Goal: Task Accomplishment & Management: Use online tool/utility

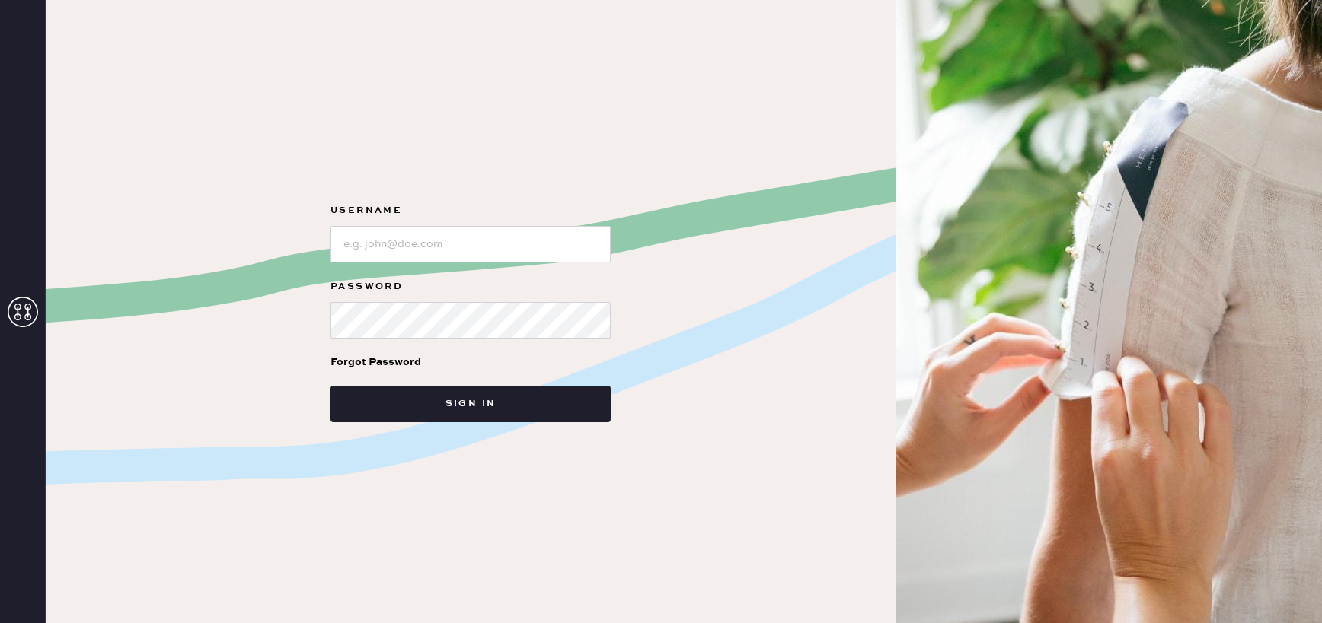
click at [33, 321] on use at bounding box center [23, 312] width 30 height 30
click at [374, 235] on input "loginName" at bounding box center [470, 244] width 280 height 37
click at [432, 239] on input "loginName" at bounding box center [470, 244] width 280 height 37
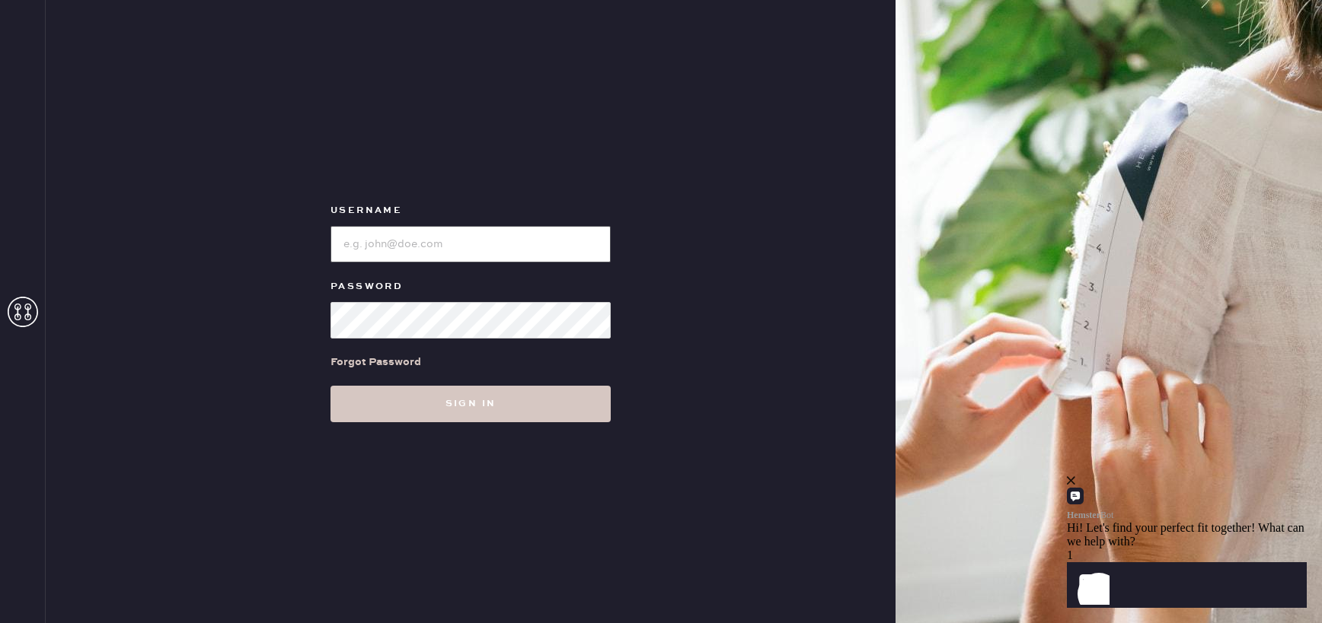
click at [400, 247] on input "loginName" at bounding box center [470, 244] width 280 height 37
click at [453, 402] on button "Sign in" at bounding box center [470, 404] width 280 height 37
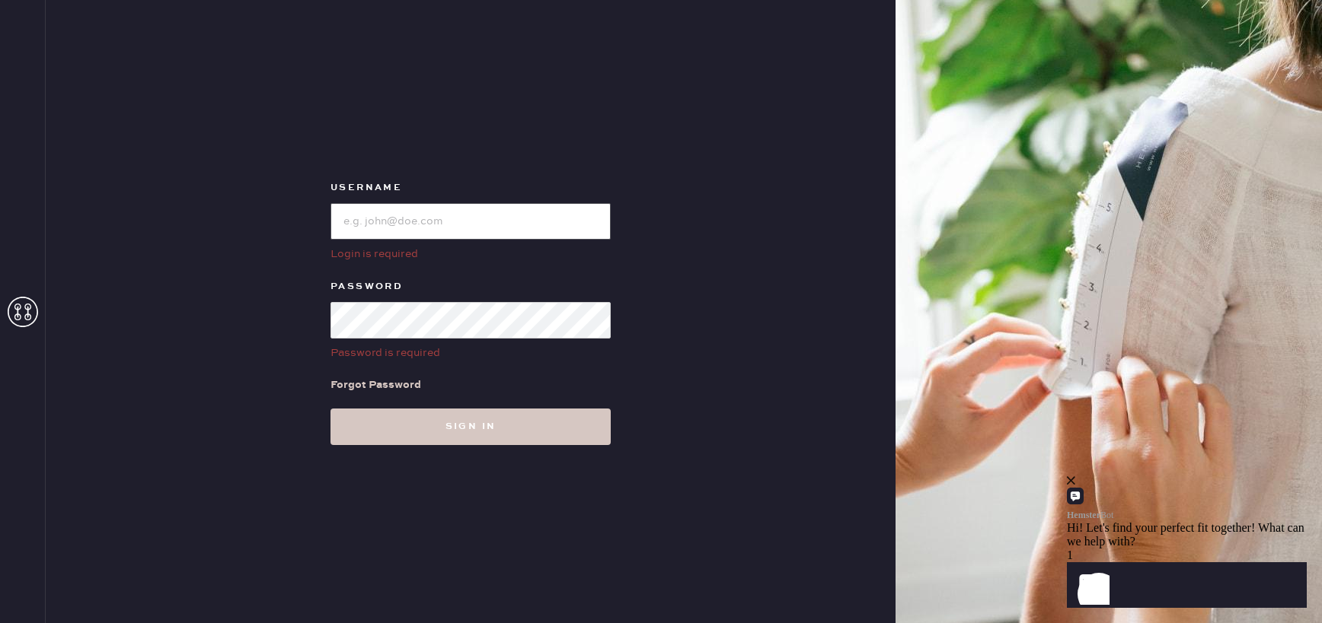
click at [401, 228] on input "loginName" at bounding box center [470, 221] width 280 height 37
click at [356, 229] on input "loginName" at bounding box center [470, 221] width 280 height 37
type input "s"
type input "d"
type input "s"
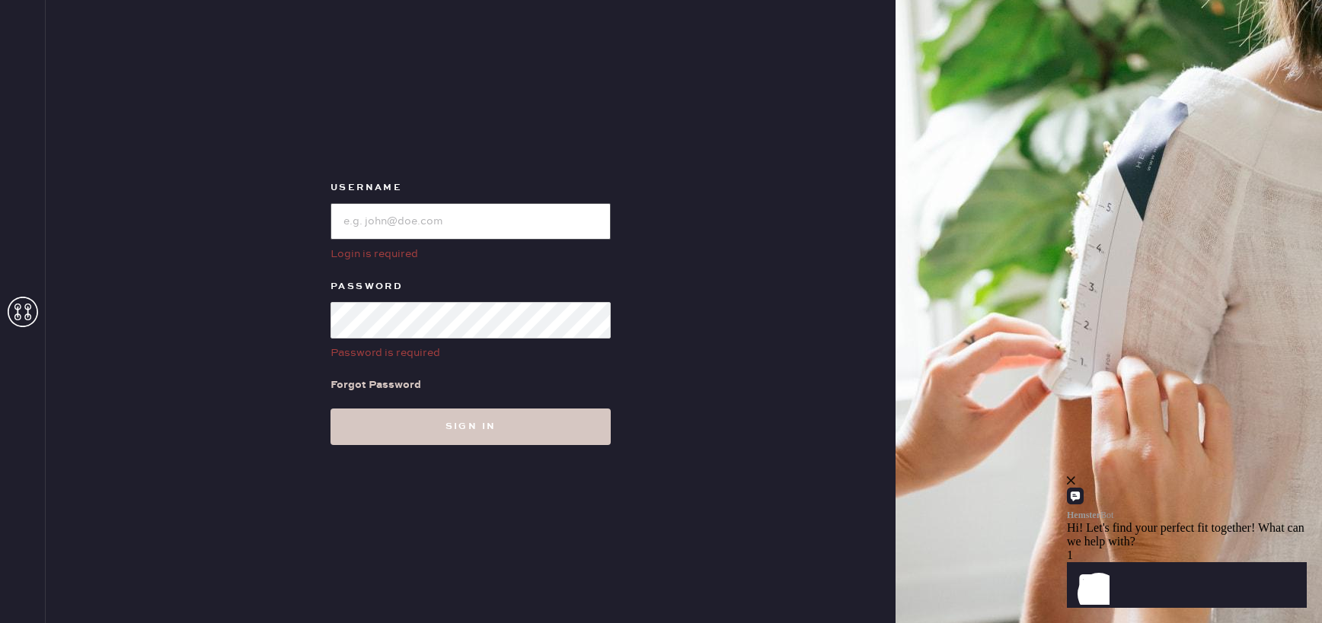
click at [386, 220] on input "loginName" at bounding box center [470, 221] width 280 height 37
type input "dana+storeassociate@hemster.co"
click at [330, 409] on button "Sign in" at bounding box center [470, 427] width 280 height 37
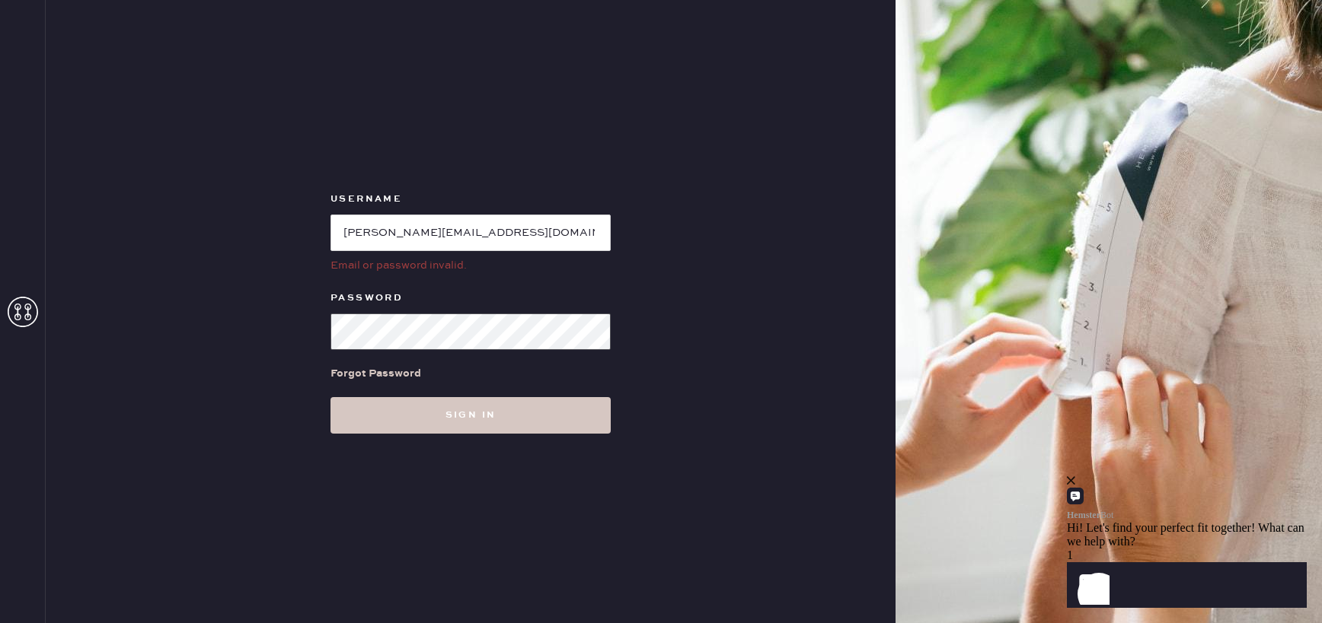
click at [330, 397] on button "Sign in" at bounding box center [470, 415] width 280 height 37
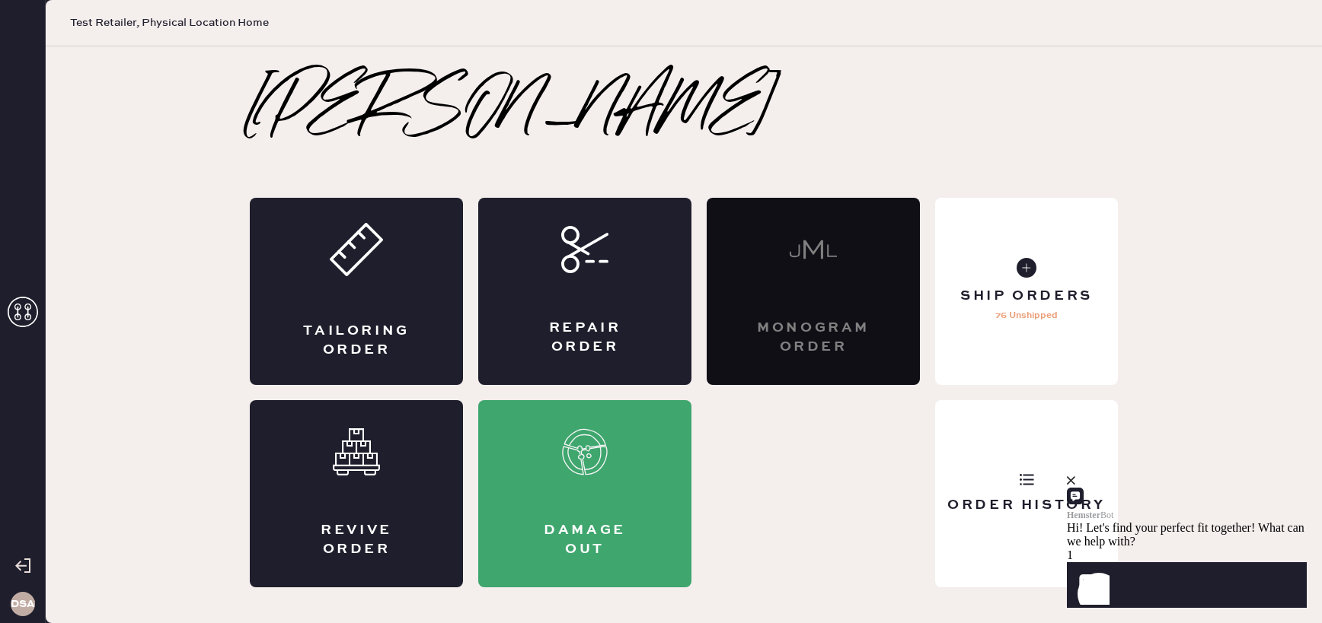
click at [1075, 485] on icon "close" at bounding box center [1071, 481] width 8 height 8
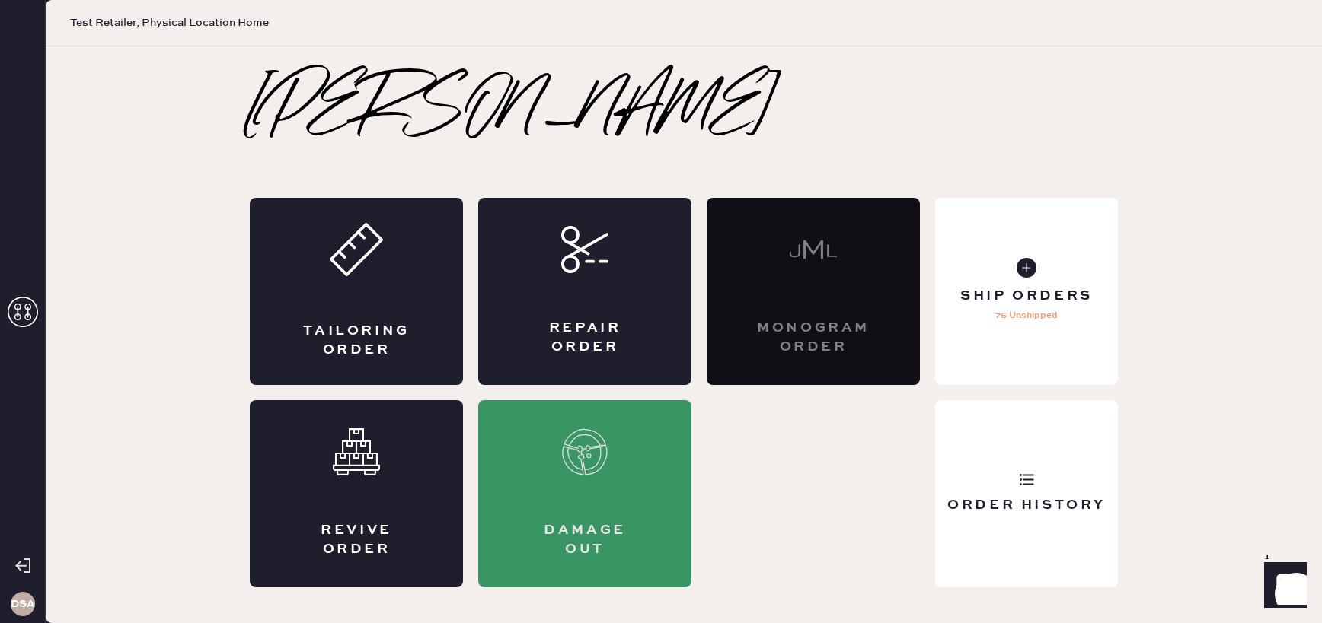
click at [592, 498] on div "Damage Out" at bounding box center [584, 493] width 213 height 187
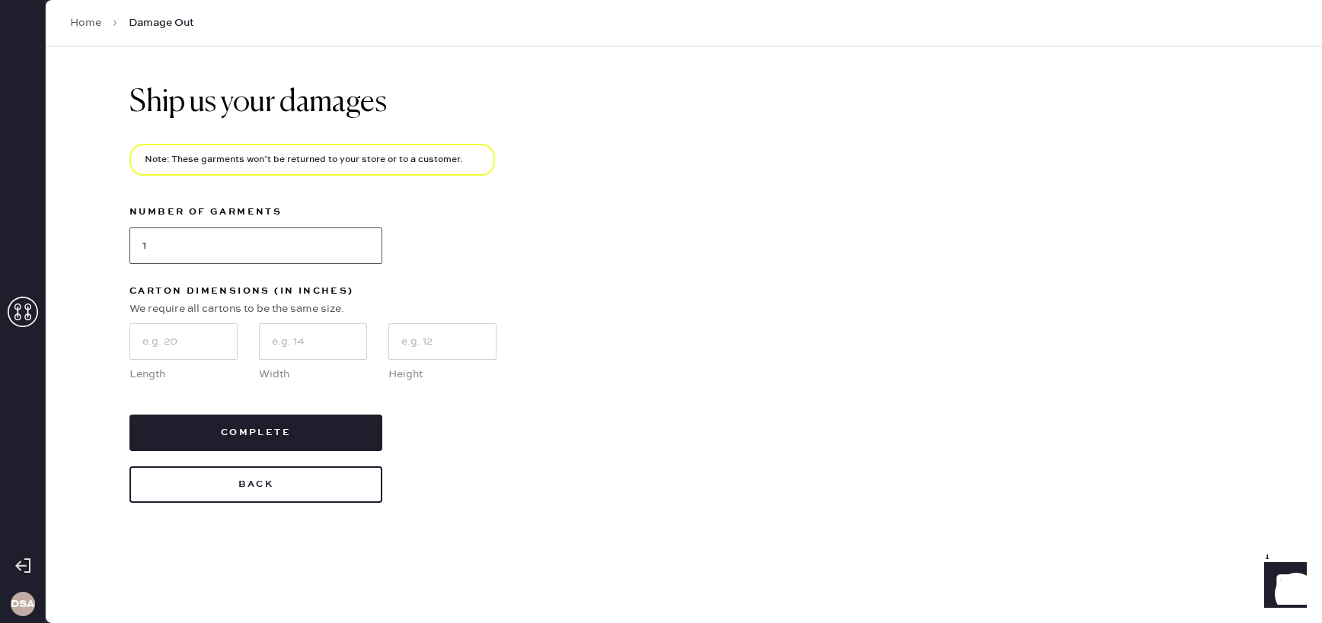
drag, startPoint x: 209, startPoint y: 241, endPoint x: 128, endPoint y: 234, distance: 81.1
click at [128, 234] on div "Ship us your damages Note: These garments won’t be returned to your store or to…" at bounding box center [684, 334] width 1276 height 577
click at [87, 25] on link "Home" at bounding box center [85, 22] width 31 height 15
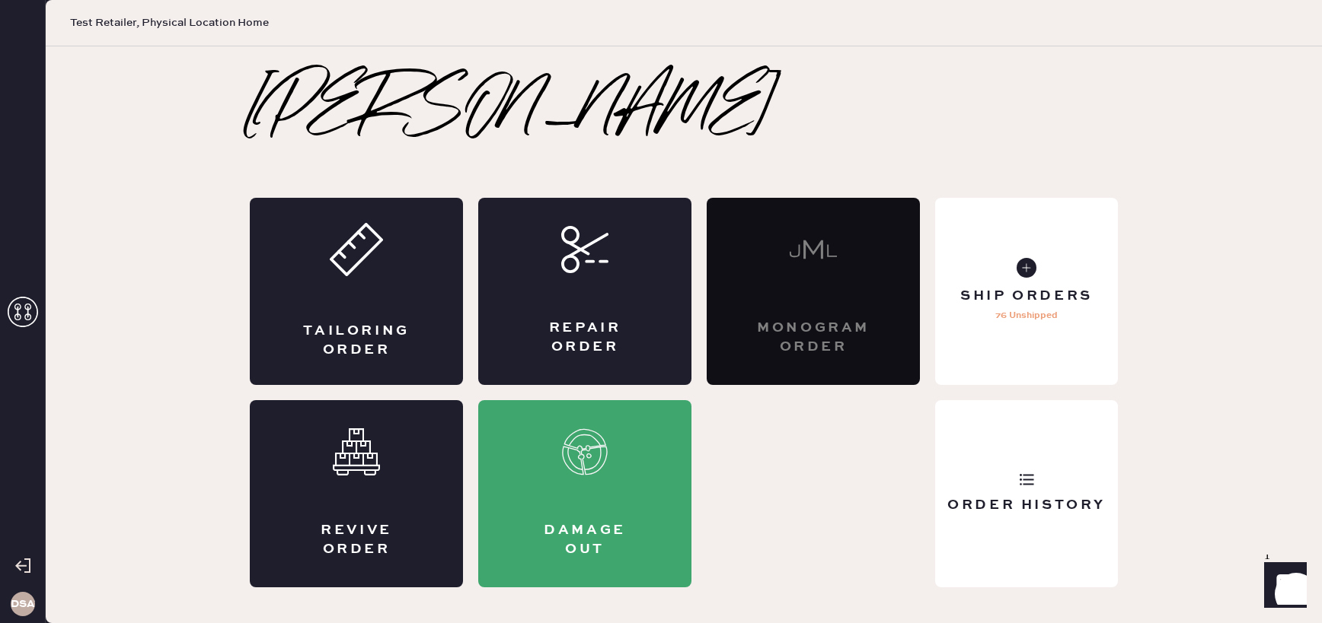
click at [20, 564] on icon at bounding box center [22, 566] width 15 height 15
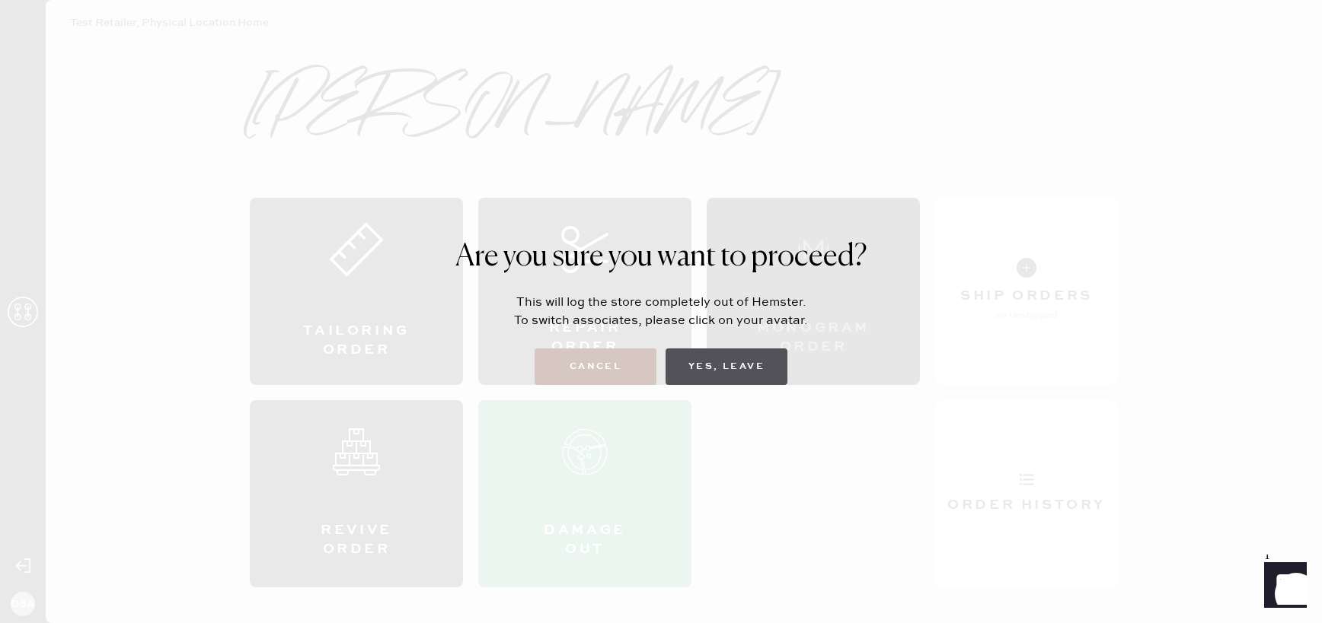
click at [700, 371] on button "Yes, Leave" at bounding box center [726, 367] width 122 height 37
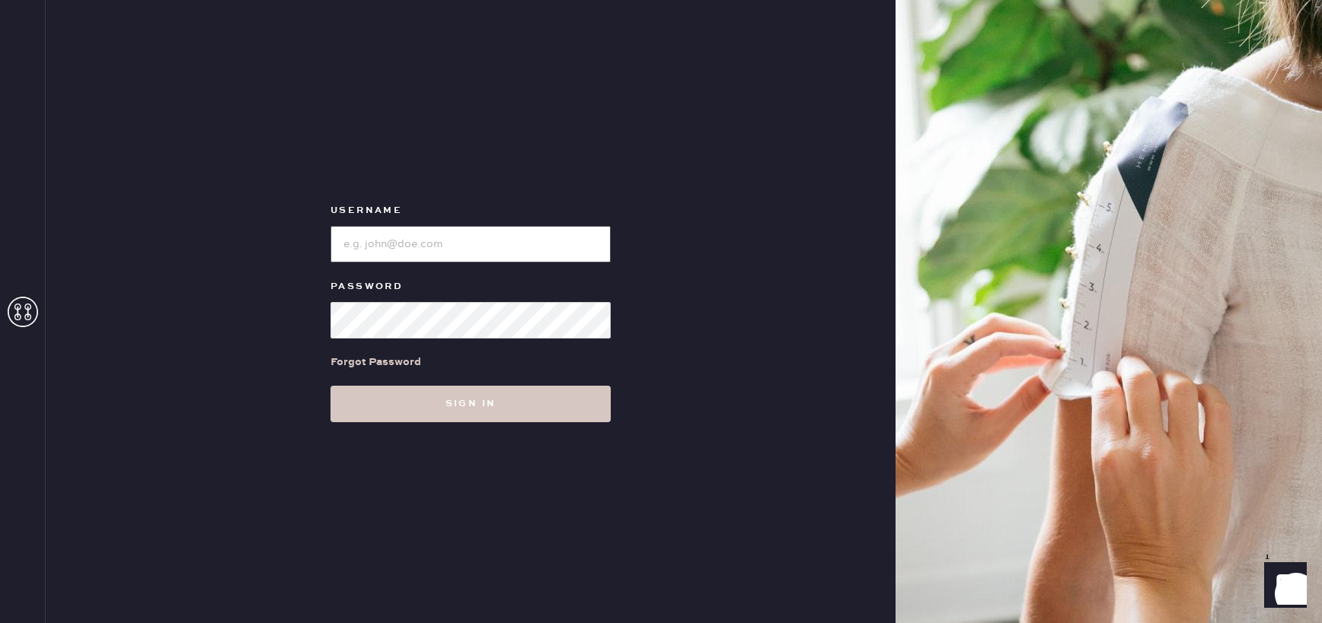
click at [379, 241] on input "loginName" at bounding box center [470, 244] width 280 height 37
paste input "reformationsoho"
type input "reformationsoho"
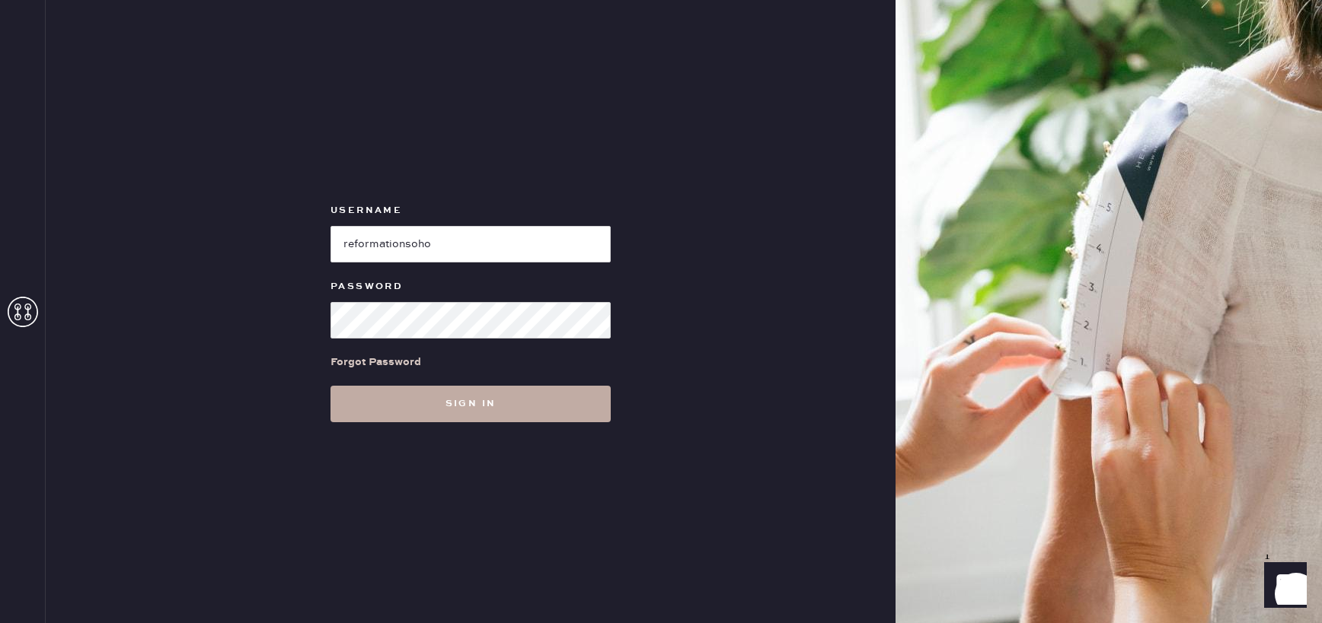
click at [379, 416] on button "Sign in" at bounding box center [470, 404] width 280 height 37
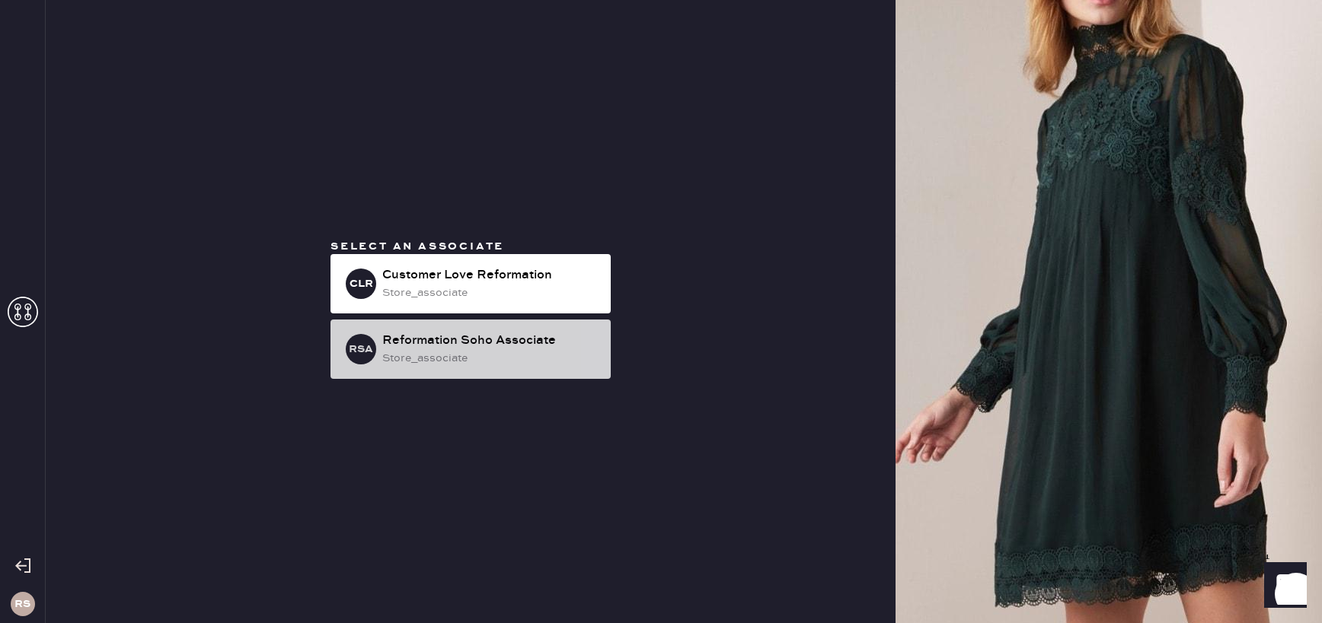
click at [470, 363] on div "store_associate" at bounding box center [490, 358] width 216 height 17
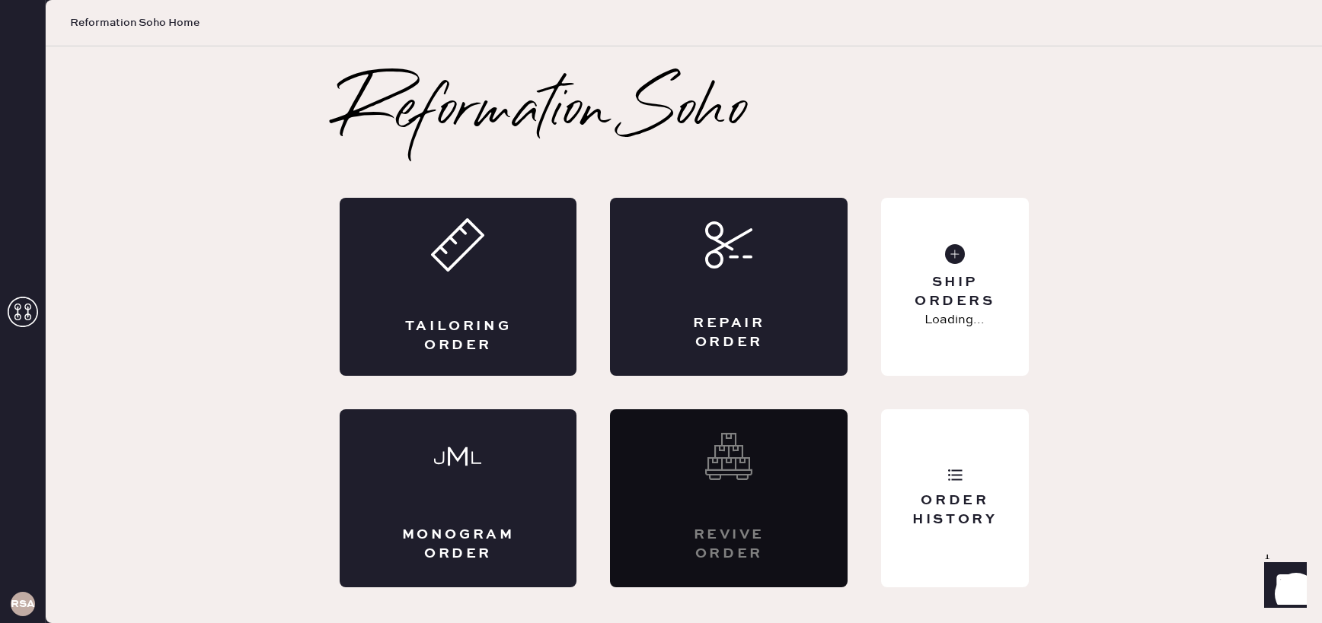
click at [799, 495] on div "Revive order" at bounding box center [729, 499] width 238 height 178
click at [763, 524] on div "Revive order" at bounding box center [729, 499] width 238 height 178
click at [23, 566] on h3 "RSA" at bounding box center [23, 604] width 24 height 11
click at [28, 566] on h3 "RSA" at bounding box center [23, 604] width 24 height 11
click at [8, 566] on div "RSA" at bounding box center [22, 604] width 45 height 38
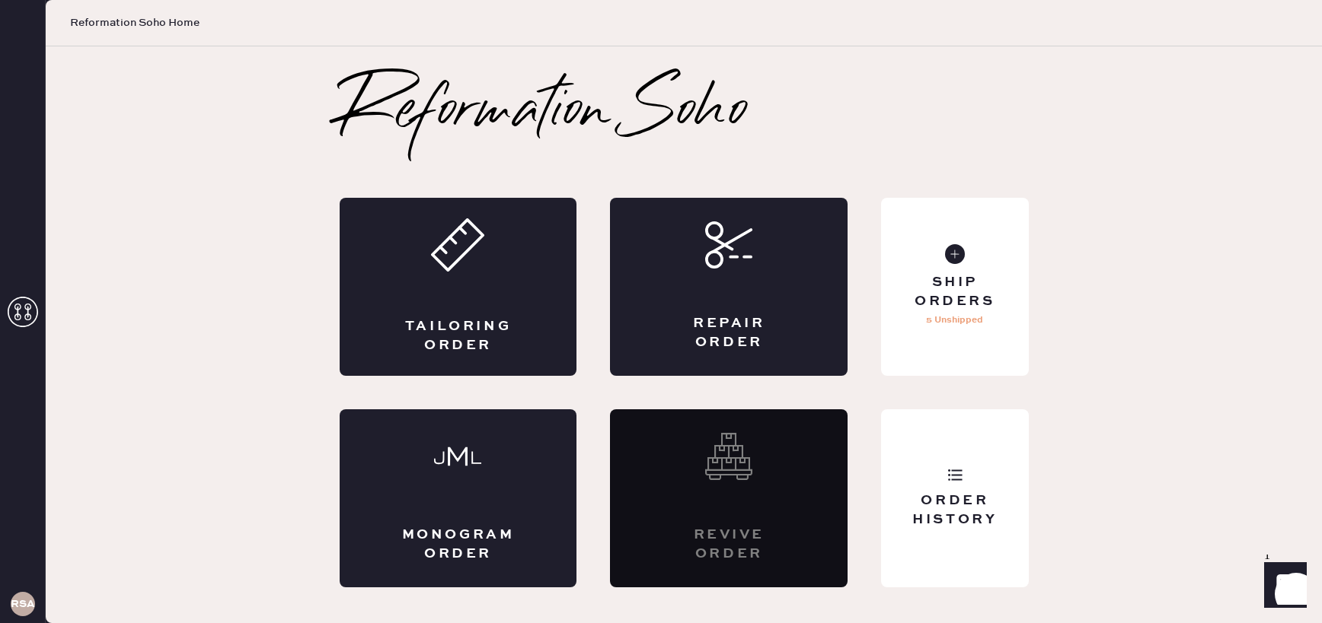
click at [17, 566] on h3 "RSA" at bounding box center [23, 604] width 24 height 11
click at [24, 315] on use at bounding box center [23, 312] width 30 height 30
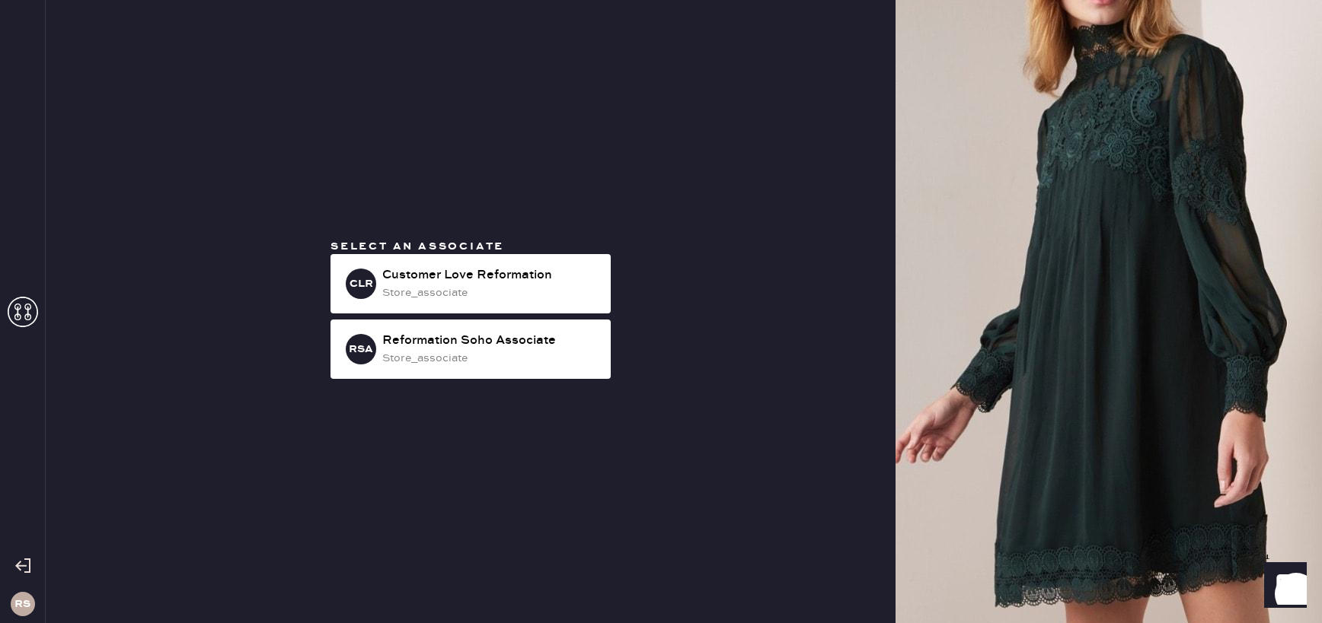
click at [27, 566] on icon at bounding box center [22, 566] width 15 height 15
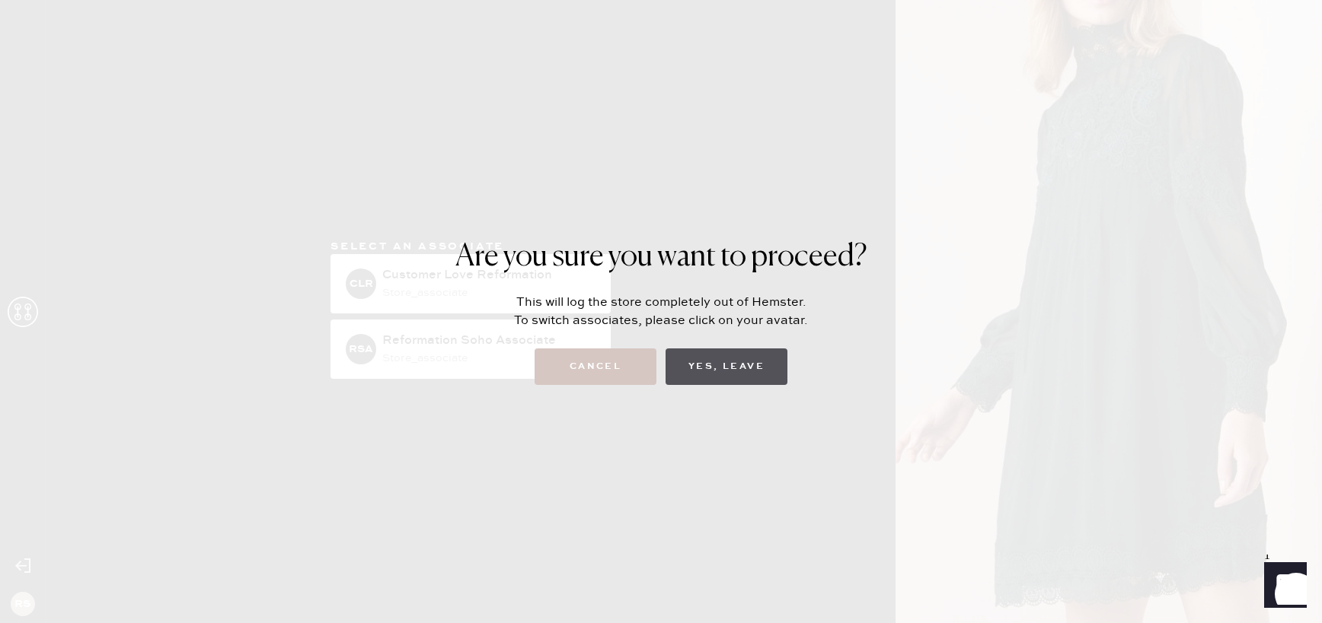
click at [734, 376] on button "Yes, Leave" at bounding box center [726, 367] width 122 height 37
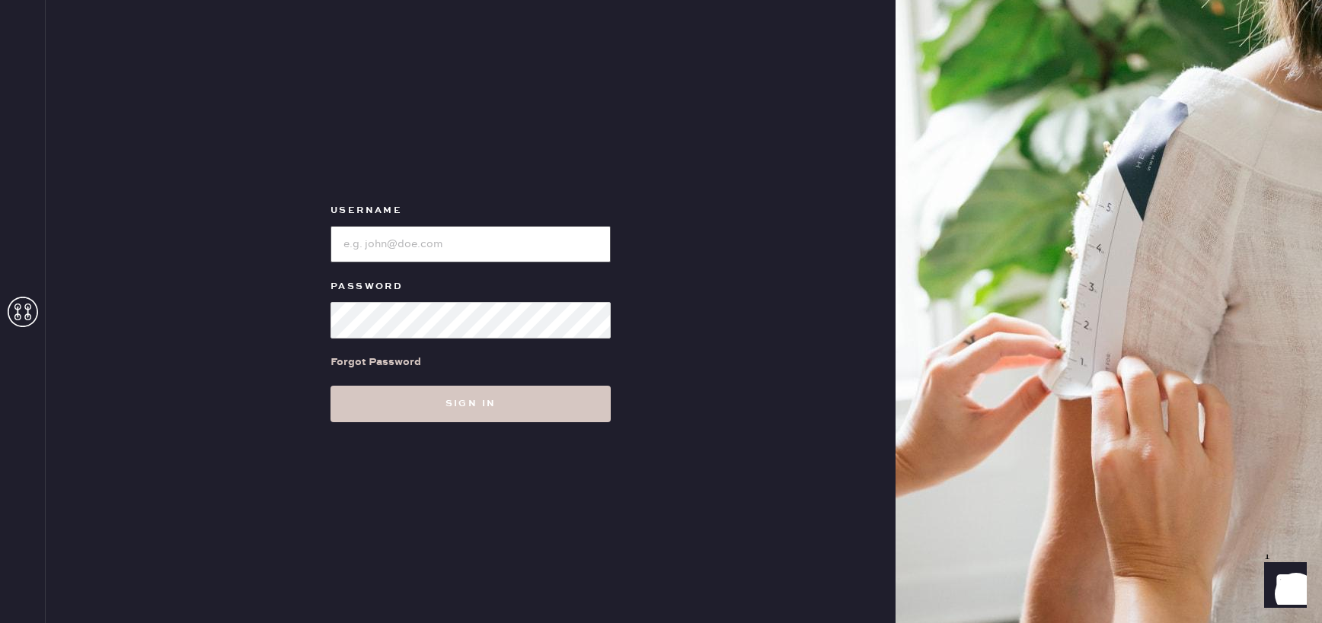
click at [445, 246] on input "loginName" at bounding box center [470, 244] width 280 height 37
type input "partnerships+demoaccount@hemster.co"
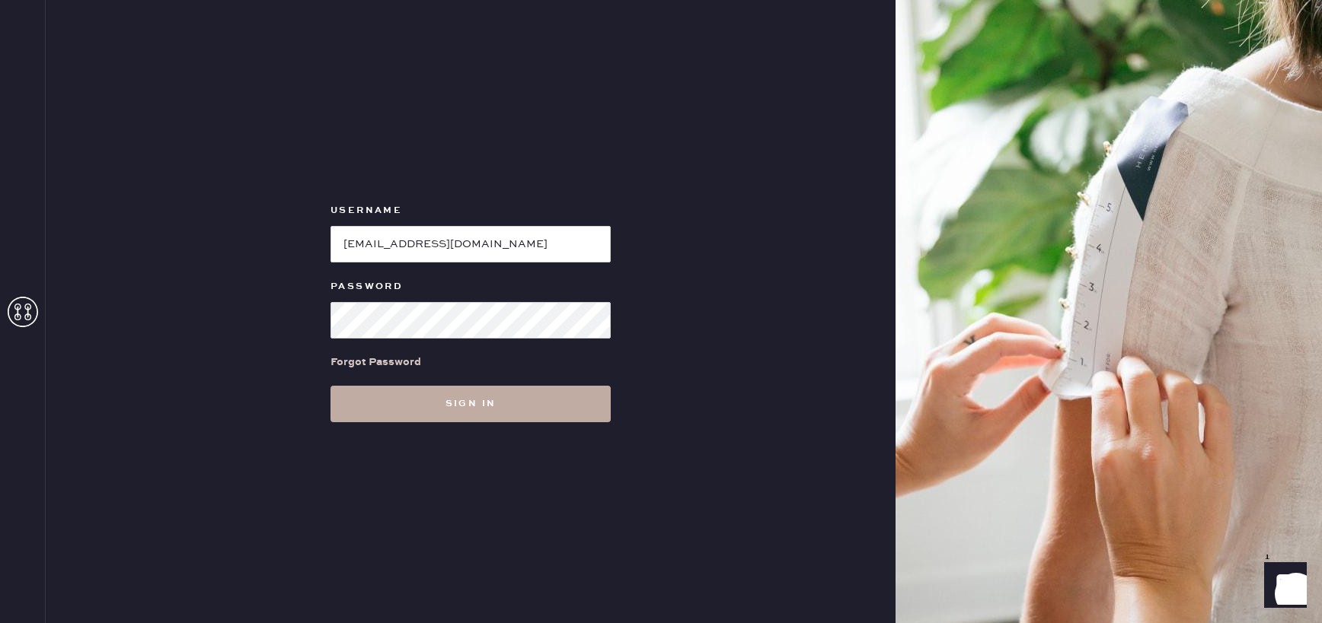
click at [528, 392] on button "Sign in" at bounding box center [470, 404] width 280 height 37
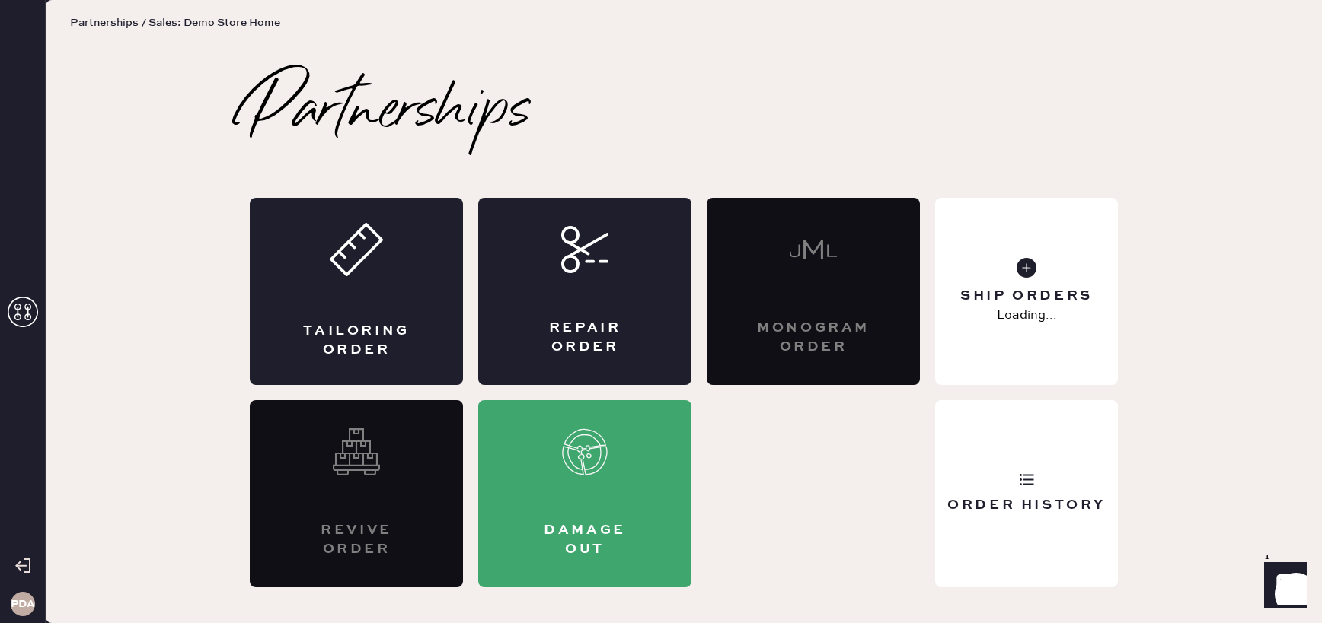
click at [365, 422] on div "Revive order" at bounding box center [356, 493] width 213 height 187
click at [357, 451] on icon at bounding box center [356, 452] width 47 height 47
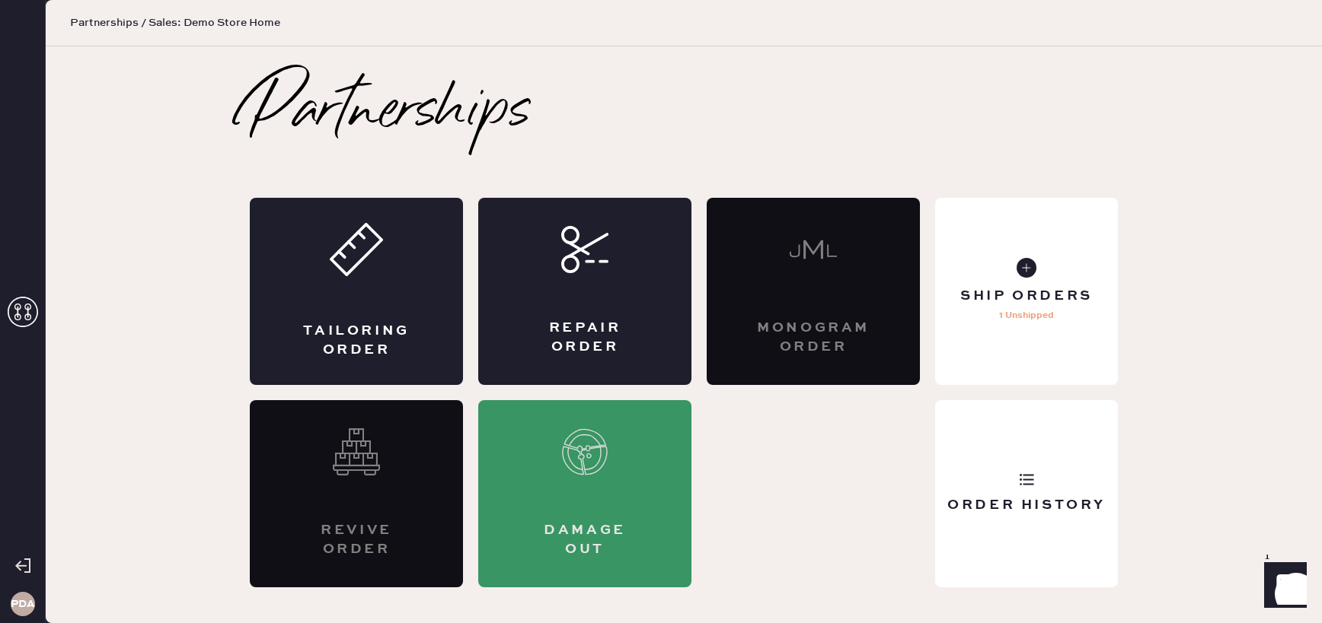
click at [561, 470] on icon at bounding box center [584, 452] width 47 height 47
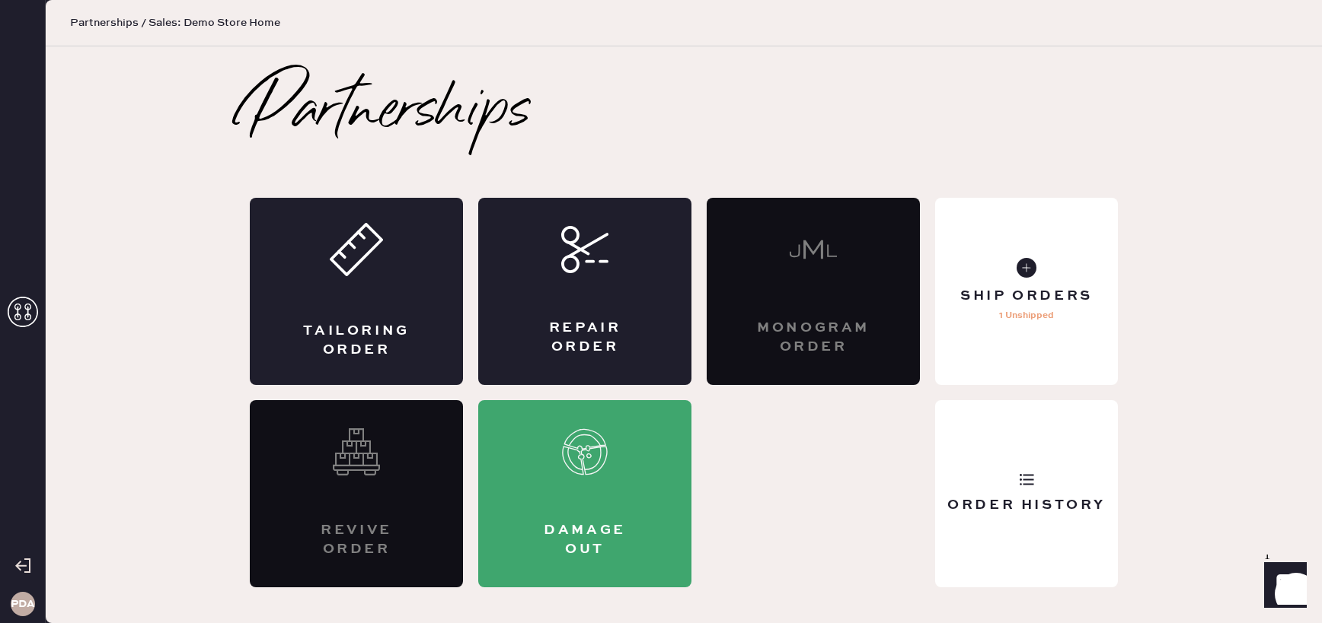
click at [329, 477] on div "Revive order" at bounding box center [356, 493] width 213 height 187
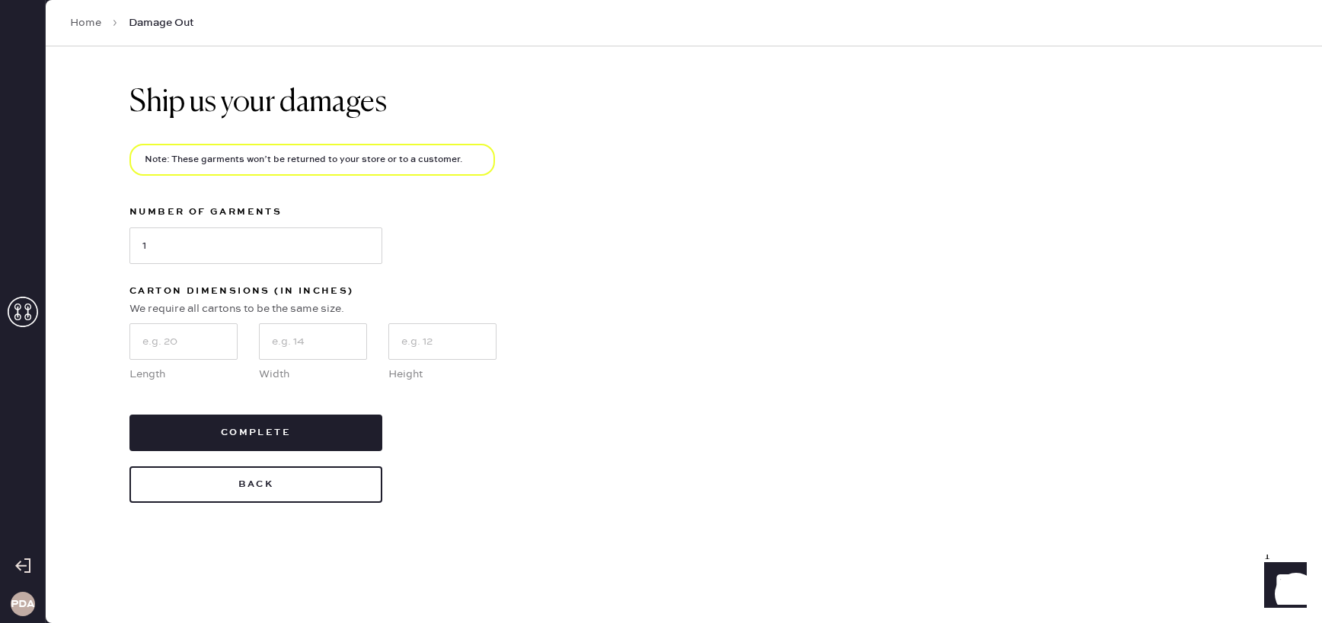
click at [22, 566] on icon at bounding box center [22, 566] width 15 height 15
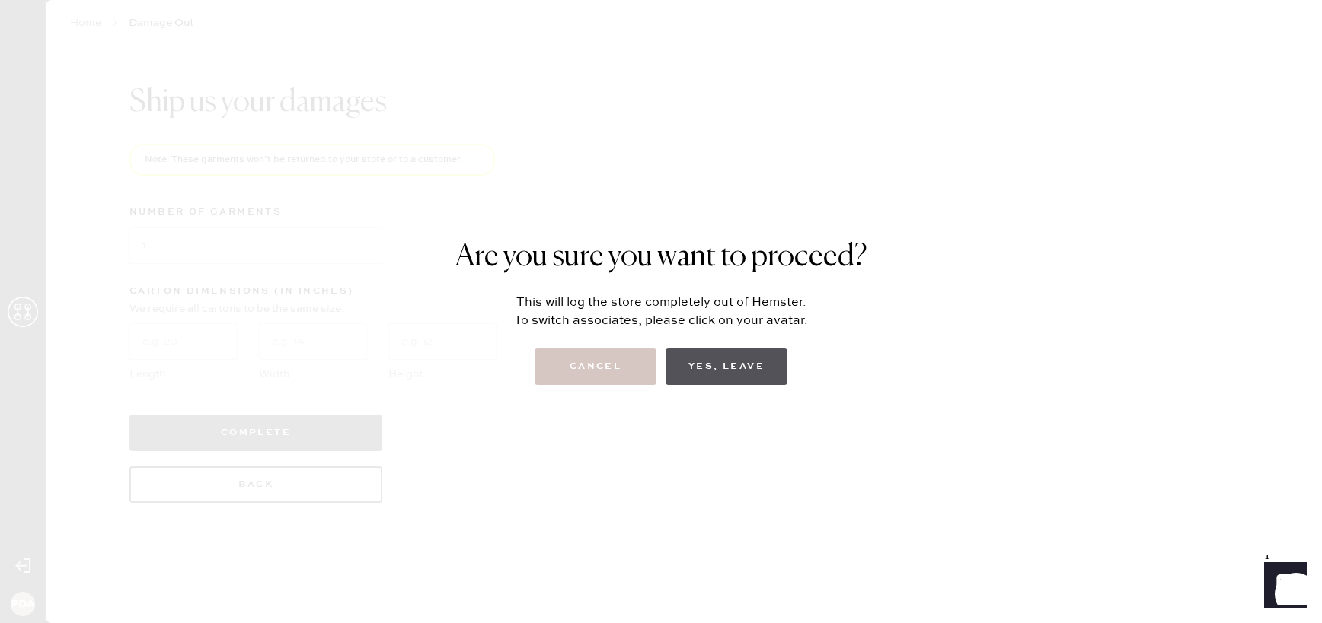
click at [751, 360] on button "Yes, Leave" at bounding box center [726, 367] width 122 height 37
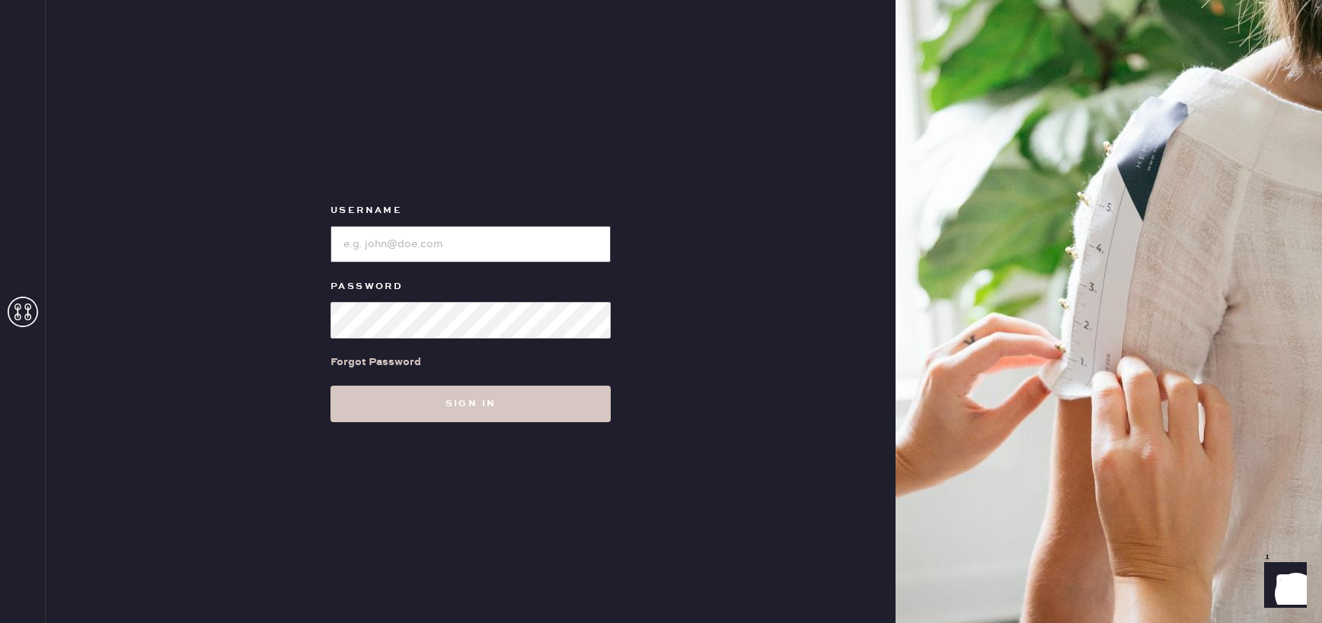
click at [393, 238] on input "loginName" at bounding box center [470, 244] width 280 height 37
paste input "michelle.levine@michaelkors.com"
type input "michelle.levine@michaelkors.com"
click at [330, 386] on button "Sign in" at bounding box center [470, 404] width 280 height 37
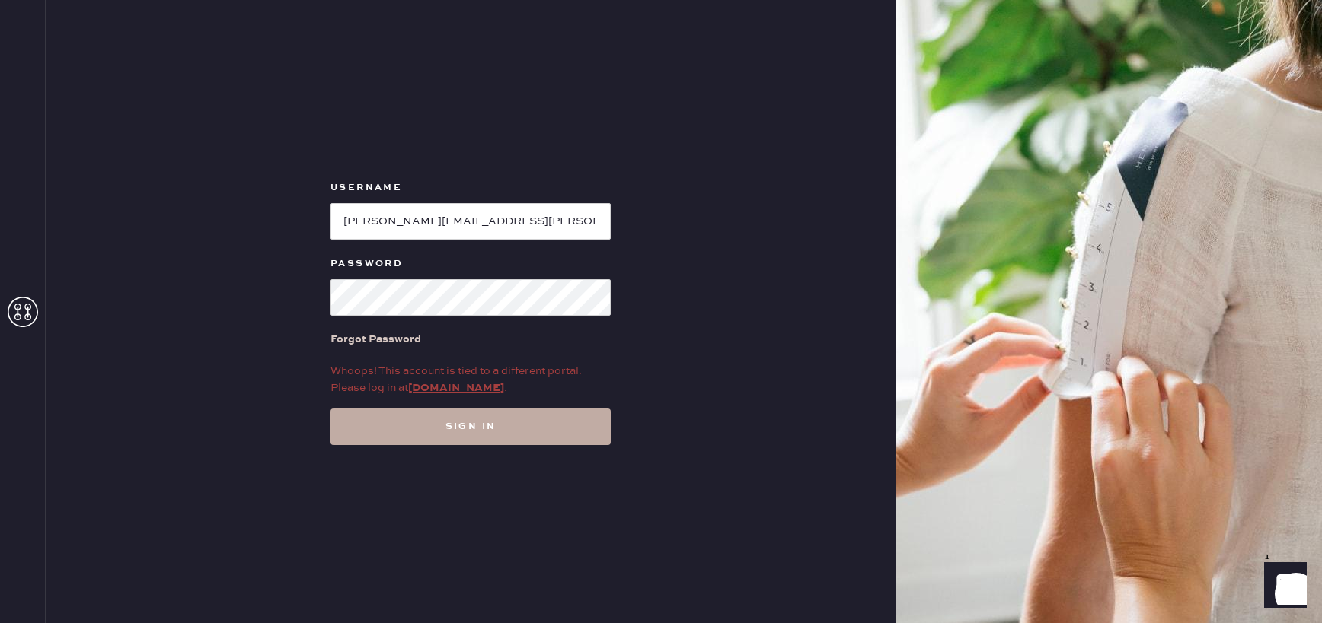
click at [428, 434] on button "Sign in" at bounding box center [470, 427] width 280 height 37
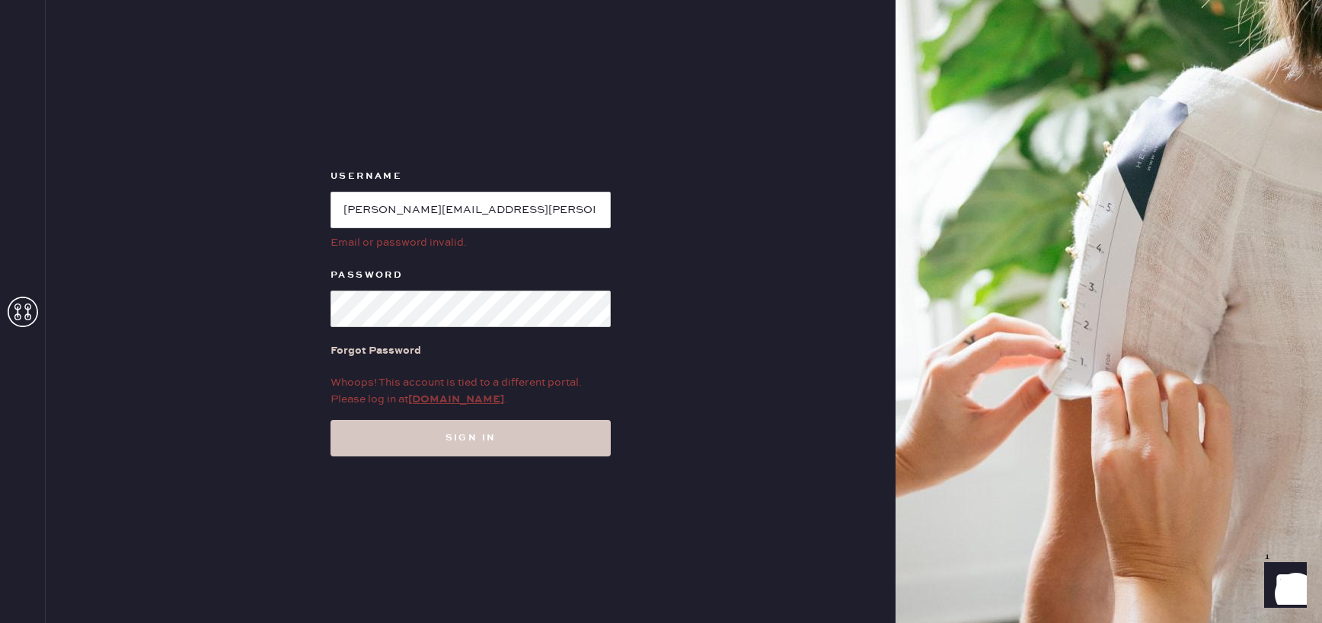
click at [459, 405] on link "platform.byrevive.com" at bounding box center [456, 400] width 96 height 14
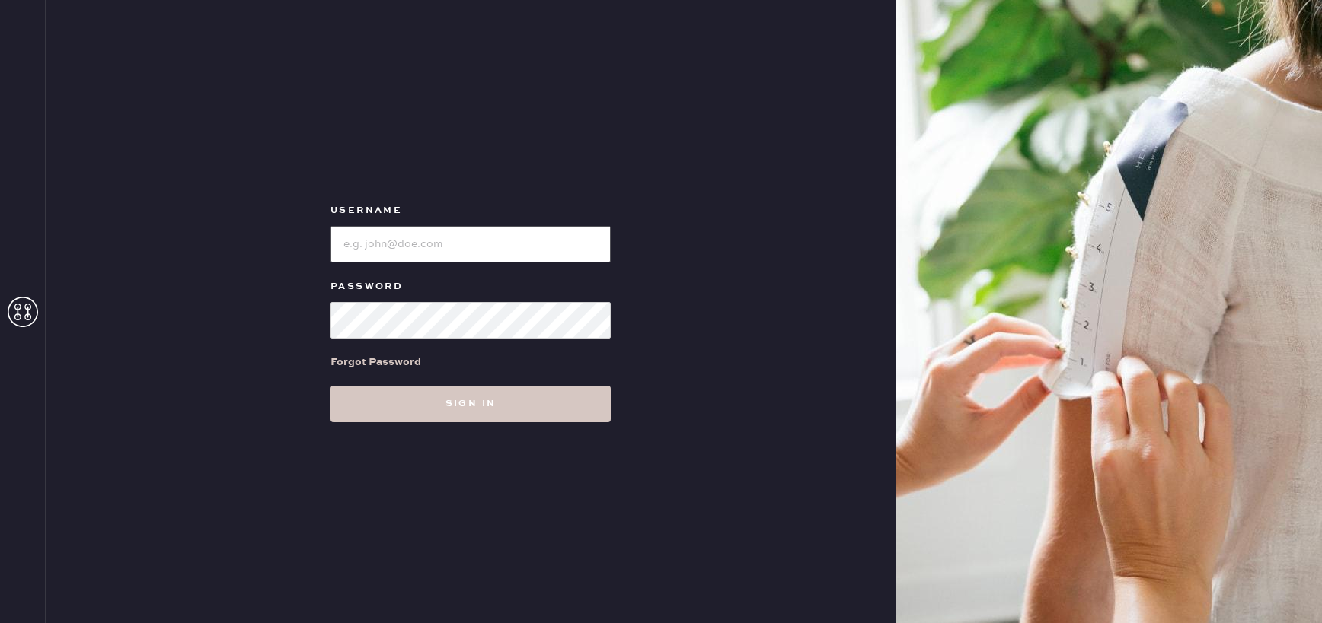
click at [403, 248] on input "loginName" at bounding box center [470, 244] width 280 height 37
click at [391, 239] on input "loginName" at bounding box center [470, 244] width 280 height 37
paste input "reformationcharleston"
type input "reformationcharleston"
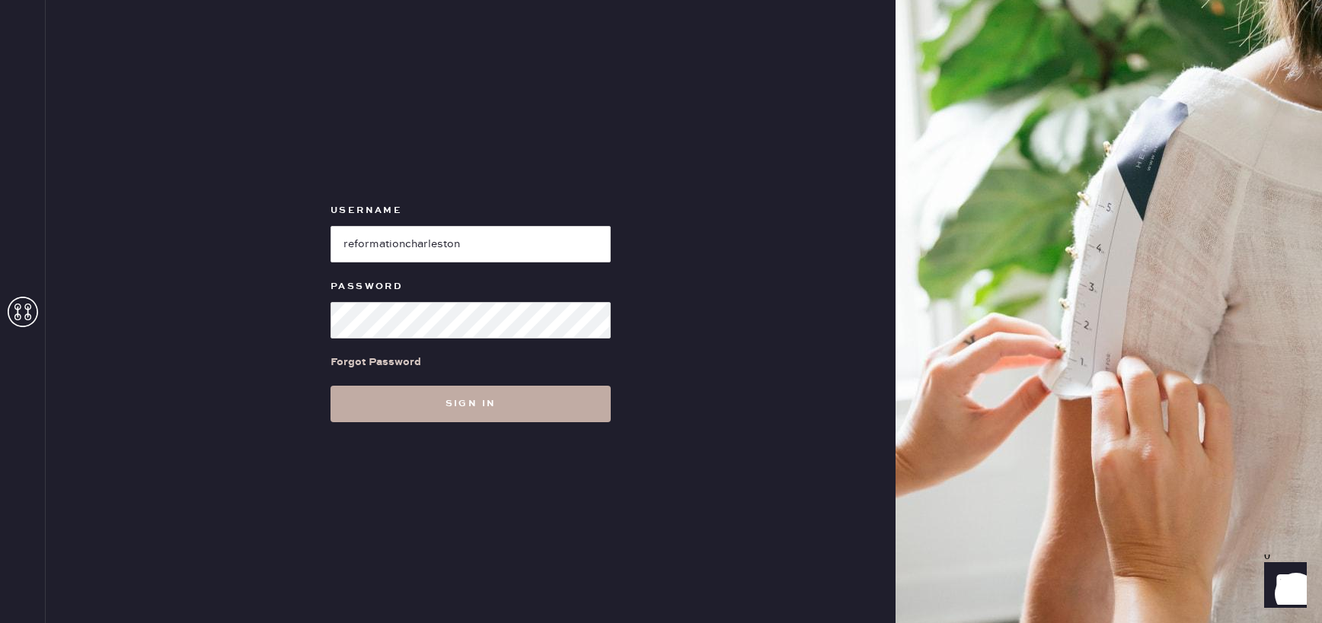
click at [346, 407] on button "Sign in" at bounding box center [470, 404] width 280 height 37
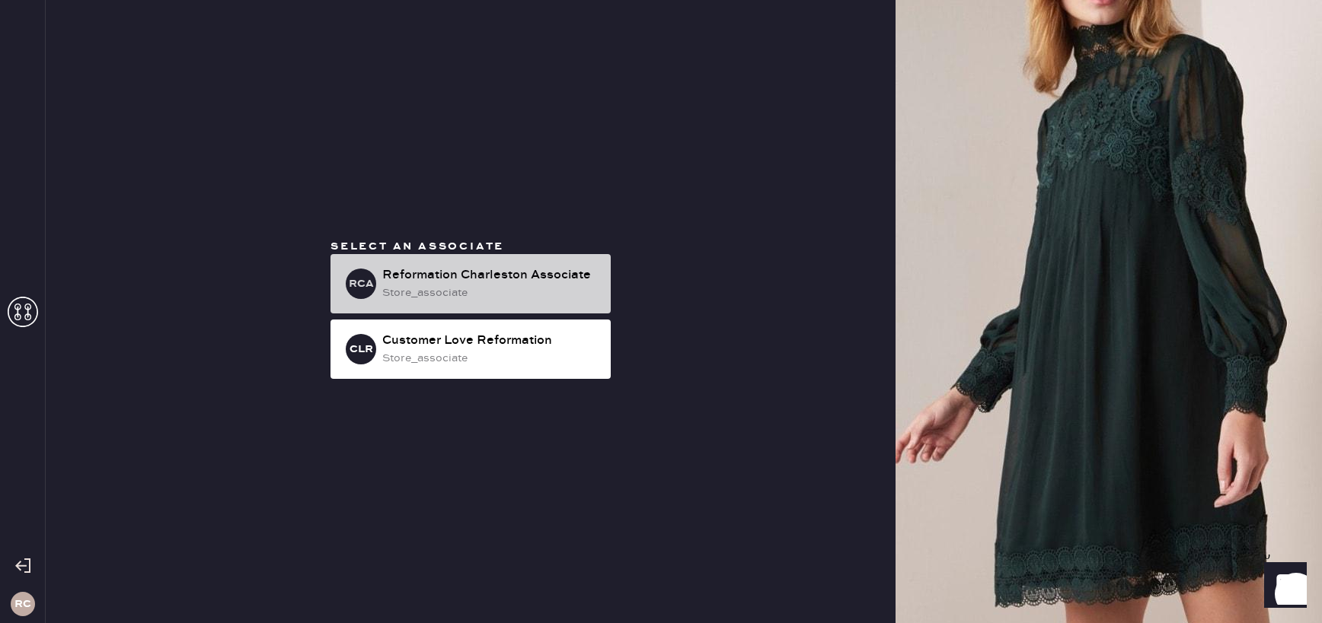
click at [522, 286] on div "store_associate" at bounding box center [490, 293] width 216 height 17
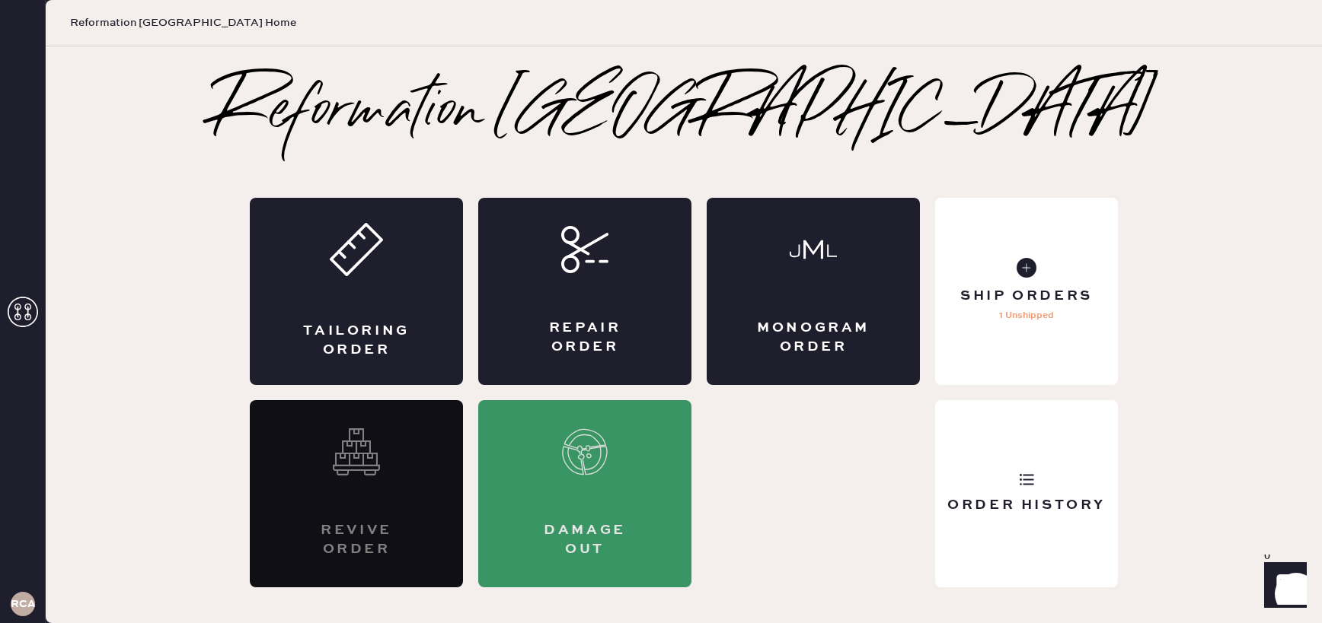
click at [598, 489] on div "Damage Out" at bounding box center [584, 493] width 213 height 187
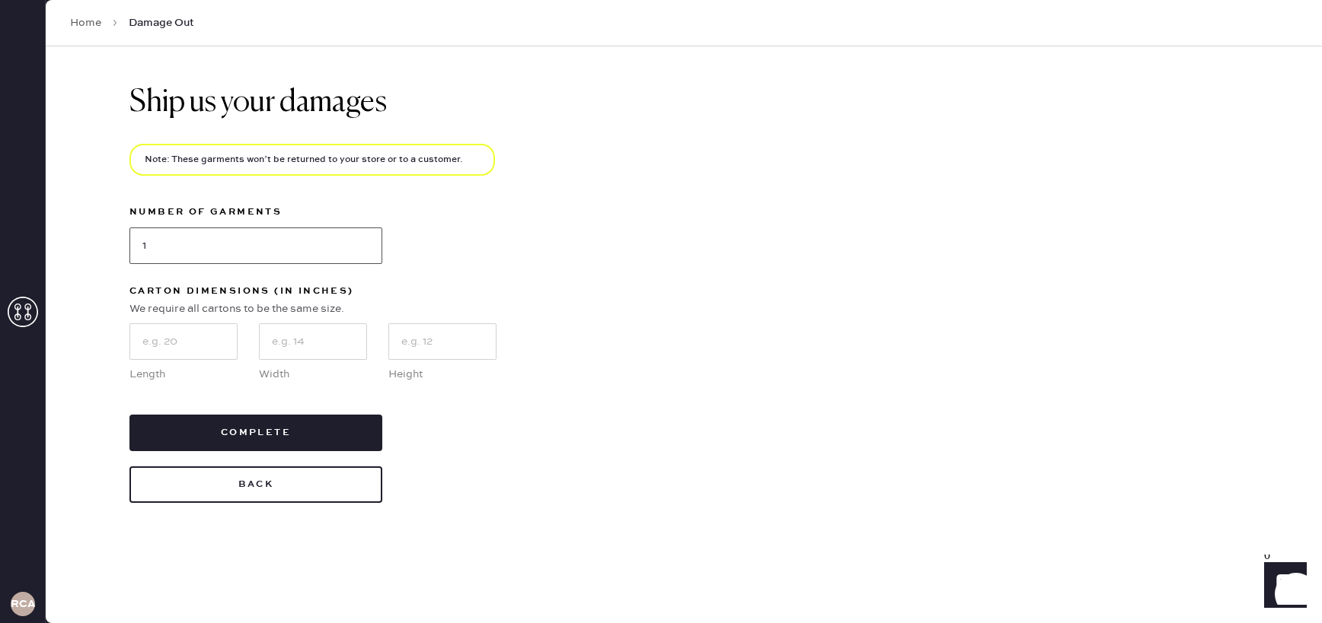
click at [196, 246] on input "1" at bounding box center [255, 246] width 253 height 37
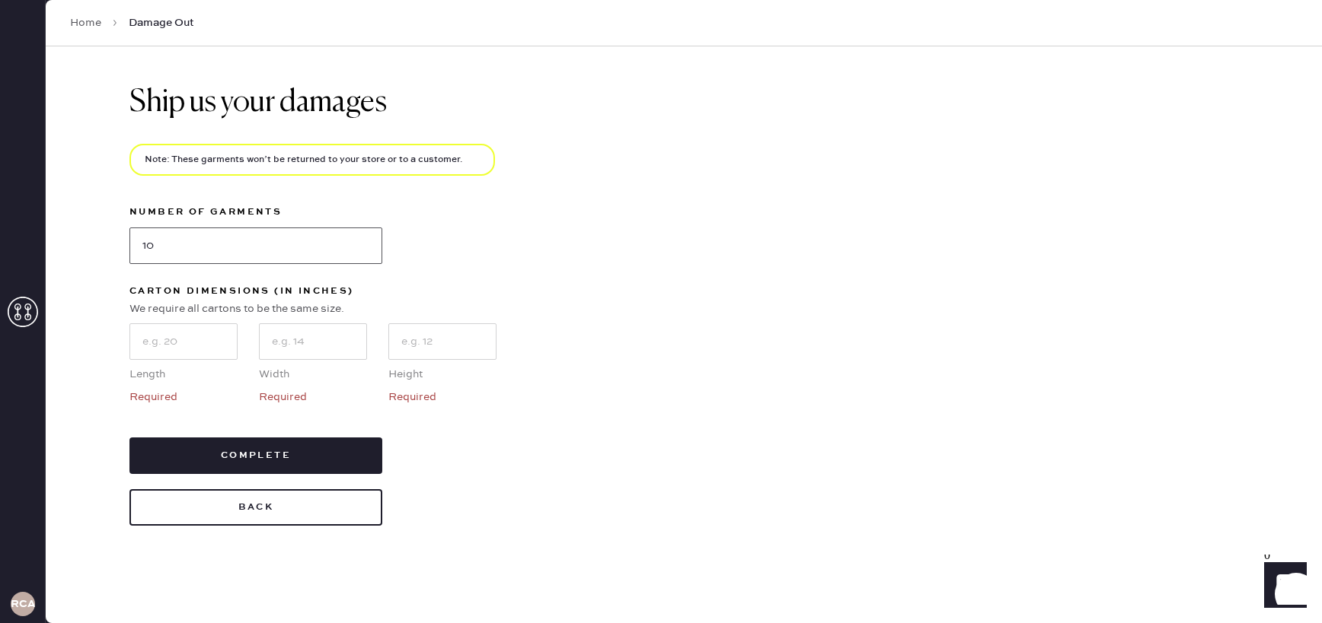
type input "10"
click at [184, 346] on input "text" at bounding box center [183, 342] width 108 height 37
click at [216, 515] on button "Back" at bounding box center [255, 507] width 253 height 37
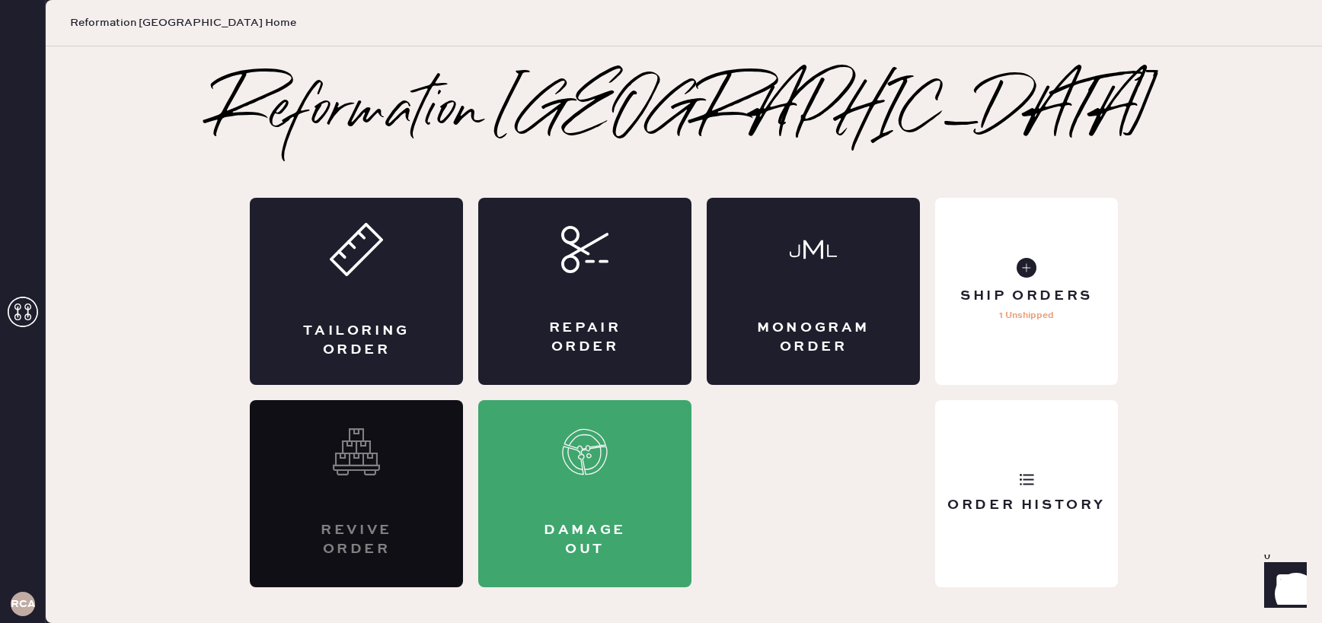
click at [385, 537] on div "Revive order" at bounding box center [356, 540] width 91 height 38
click at [25, 604] on h3 "RCA" at bounding box center [23, 604] width 24 height 11
click at [14, 619] on div "RCA" at bounding box center [22, 604] width 45 height 38
click at [23, 608] on h3 "RCA" at bounding box center [23, 604] width 24 height 11
click at [29, 314] on use at bounding box center [23, 312] width 30 height 30
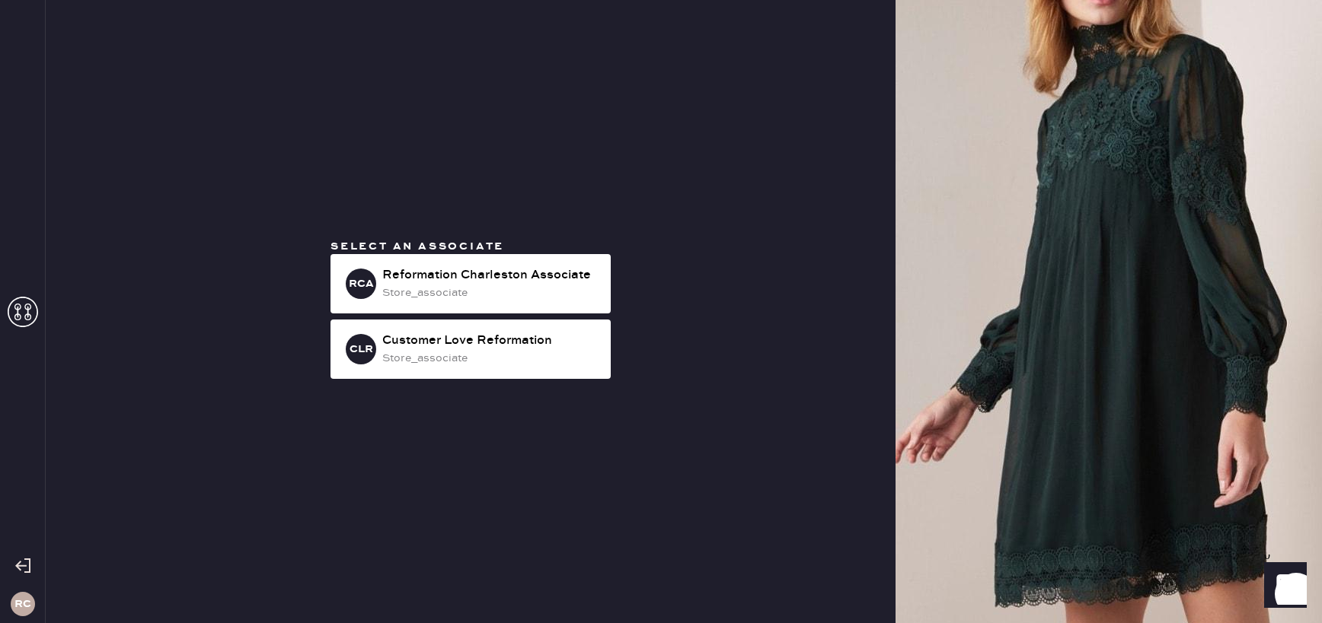
click at [25, 556] on div at bounding box center [22, 566] width 45 height 38
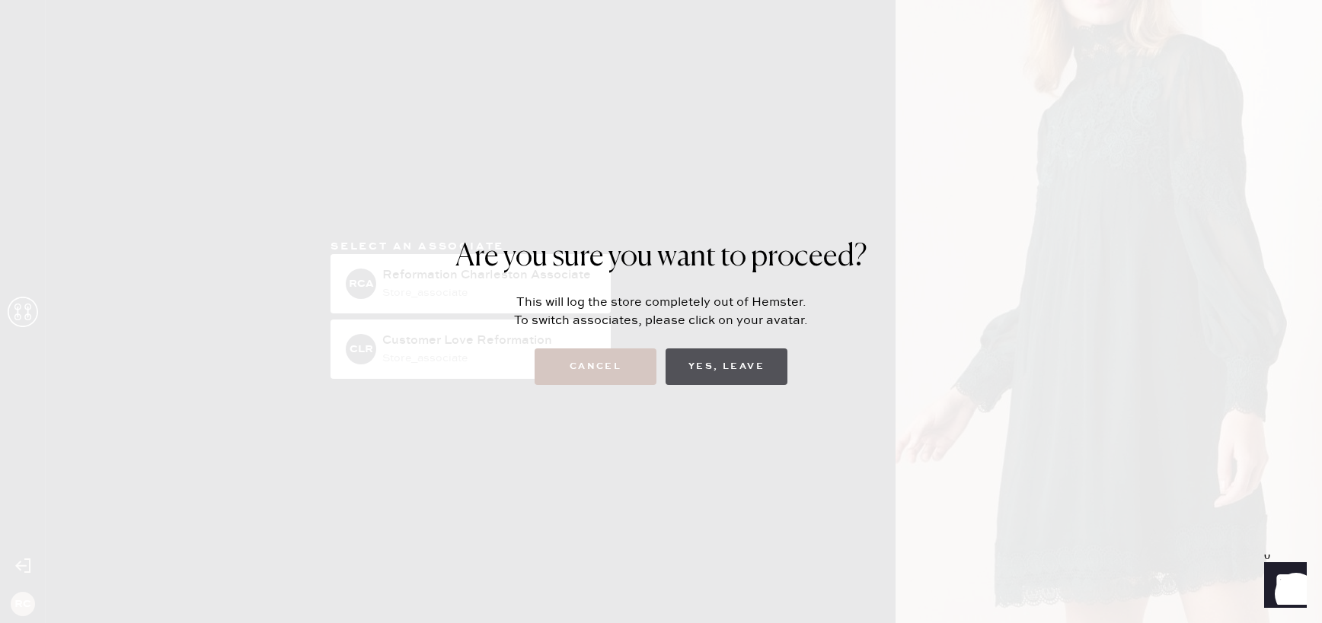
click at [691, 356] on button "Yes, Leave" at bounding box center [726, 367] width 122 height 37
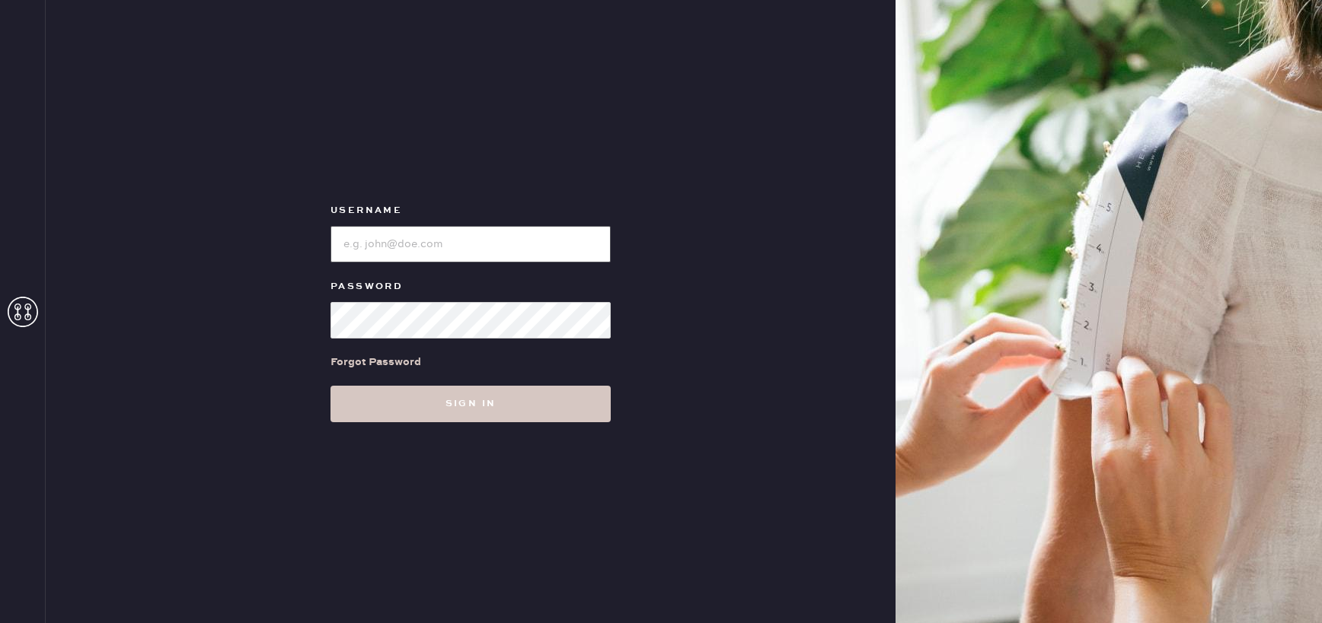
click at [473, 237] on input "loginName" at bounding box center [470, 244] width 280 height 37
paste input "reformationbellevue"
type input "reformationbellevue"
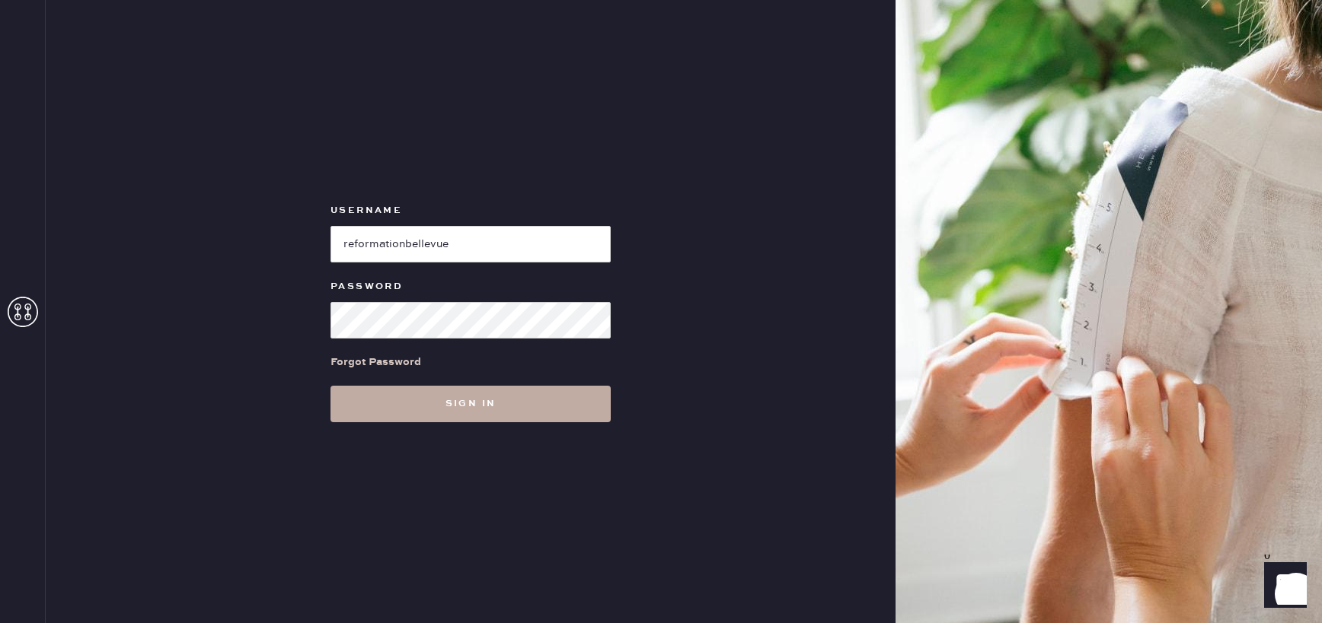
click at [347, 413] on button "Sign in" at bounding box center [470, 404] width 280 height 37
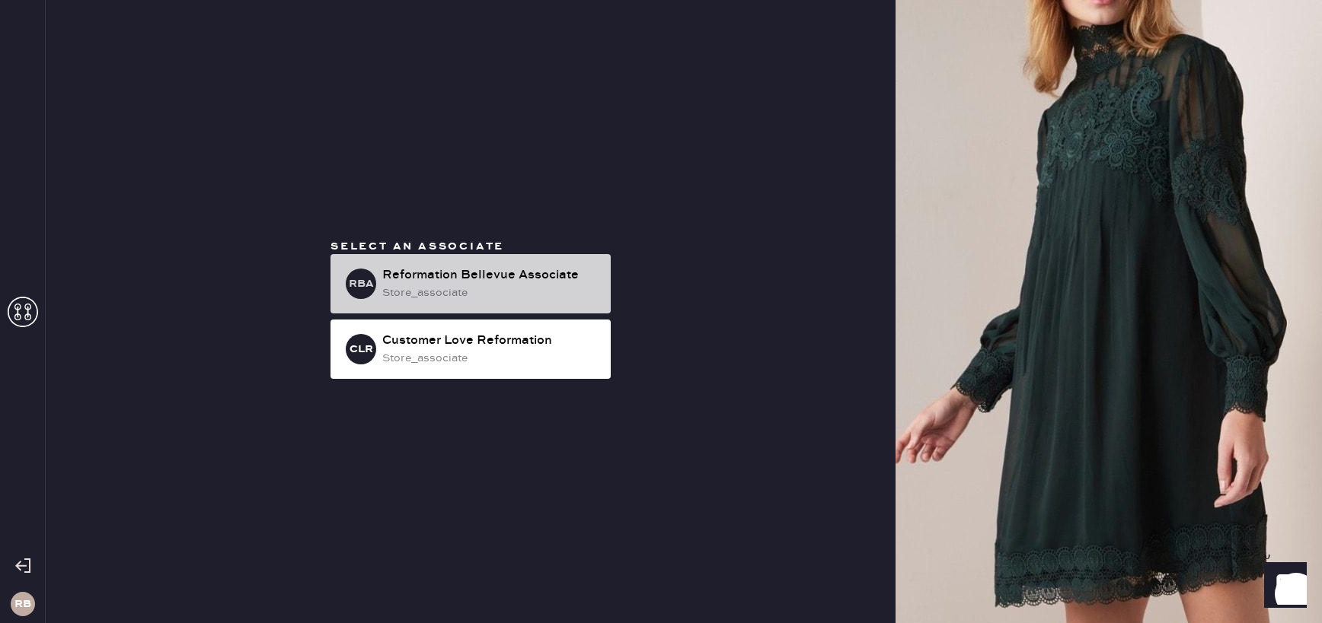
click at [445, 283] on div "Reformation Bellevue Associate" at bounding box center [490, 275] width 216 height 18
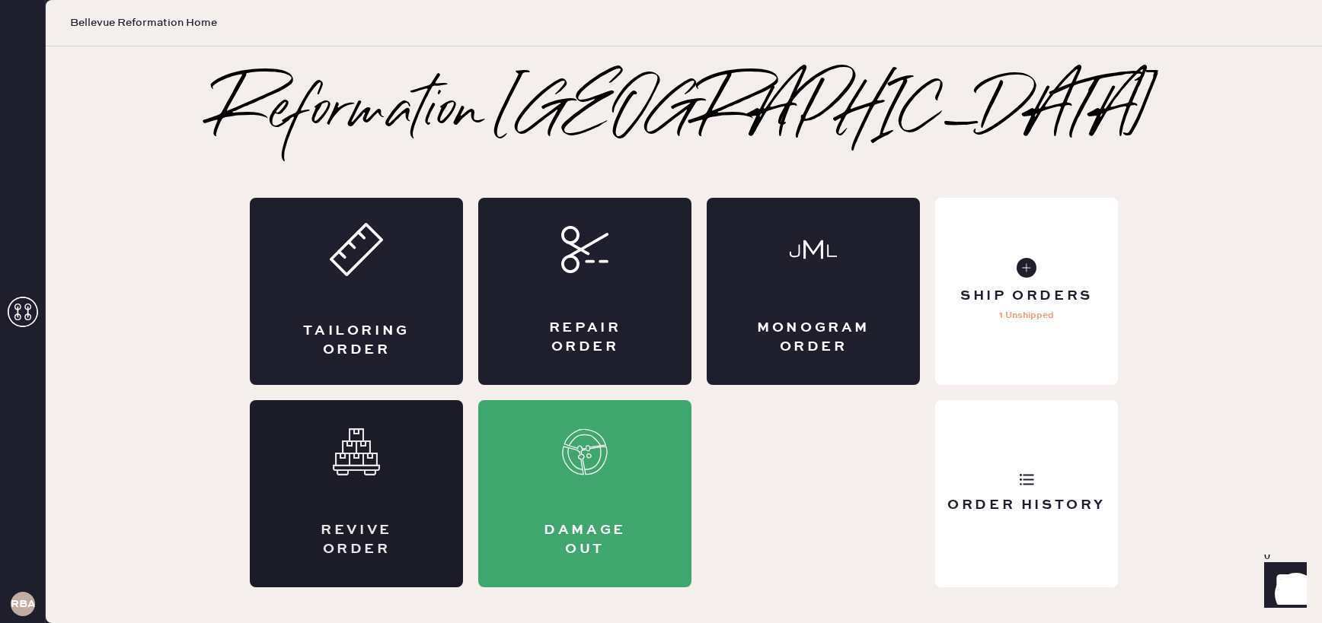
click at [345, 494] on div "Revive order" at bounding box center [356, 493] width 213 height 187
click at [27, 314] on use at bounding box center [23, 312] width 30 height 30
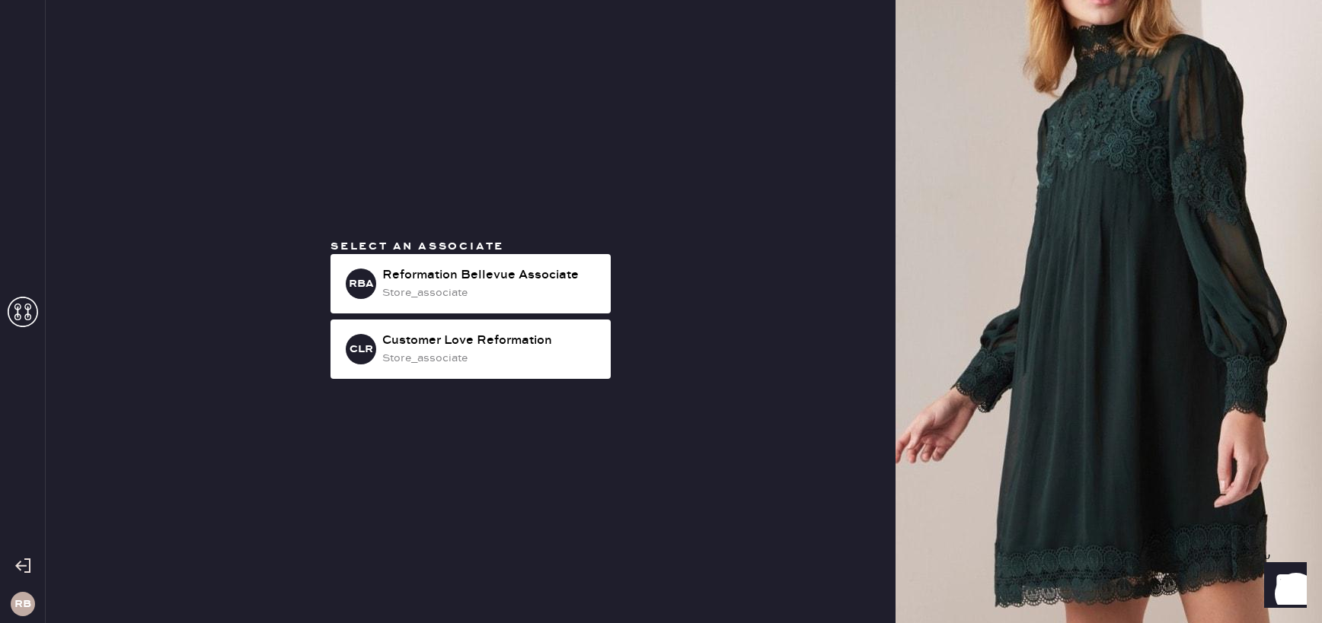
click at [20, 567] on icon at bounding box center [22, 566] width 15 height 15
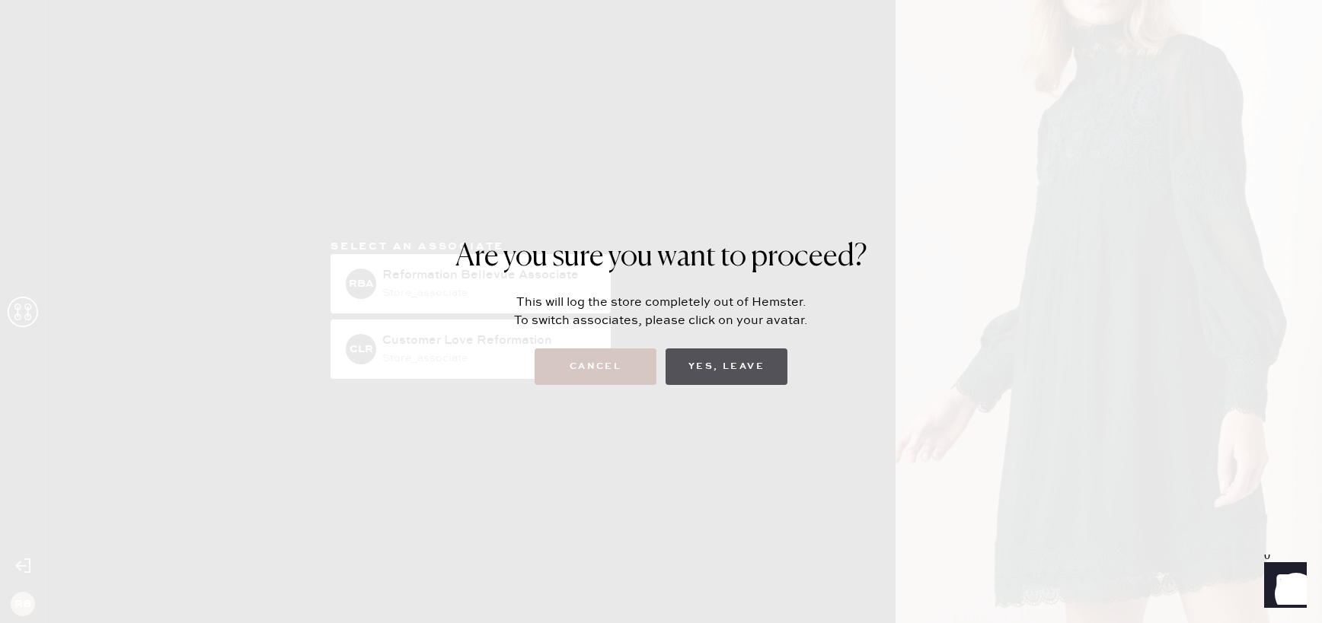
click at [733, 376] on button "Yes, Leave" at bounding box center [726, 367] width 122 height 37
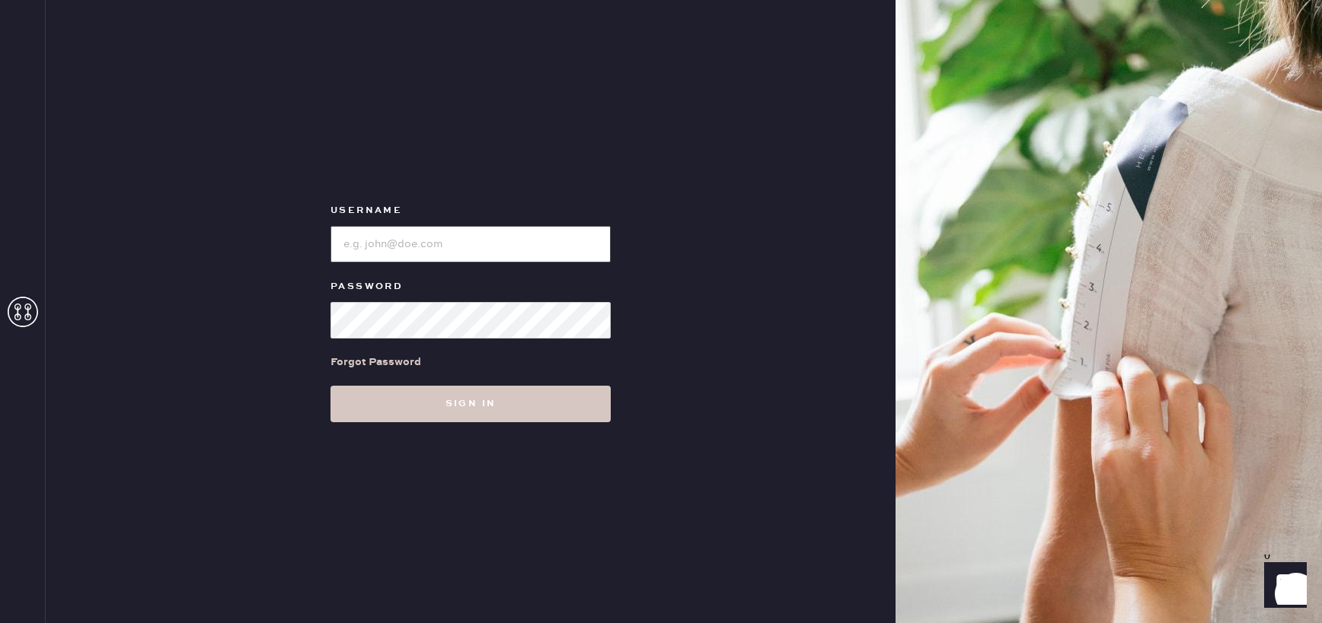
click at [373, 237] on input "loginName" at bounding box center [470, 244] width 280 height 37
click at [442, 243] on input "loginName" at bounding box center [470, 244] width 280 height 37
click at [435, 241] on input "loginName" at bounding box center [470, 244] width 280 height 37
paste input "reformationbellevue"
type input "reformationbellevue"
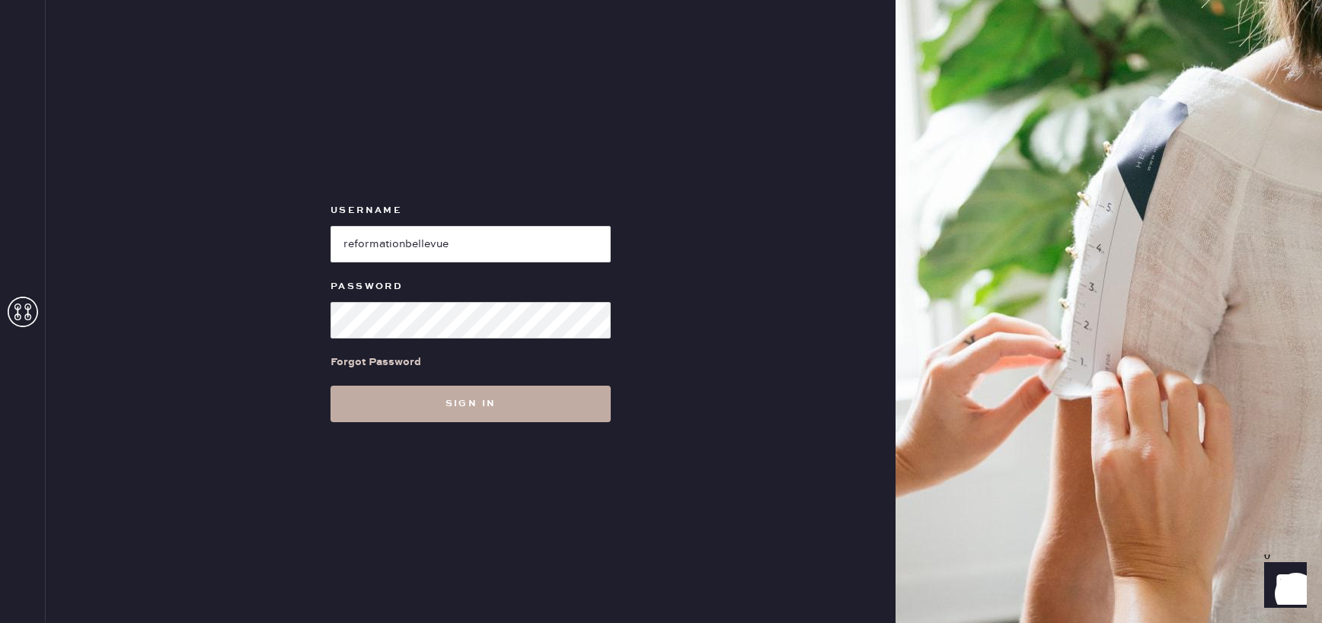
click at [362, 404] on button "Sign in" at bounding box center [470, 404] width 280 height 37
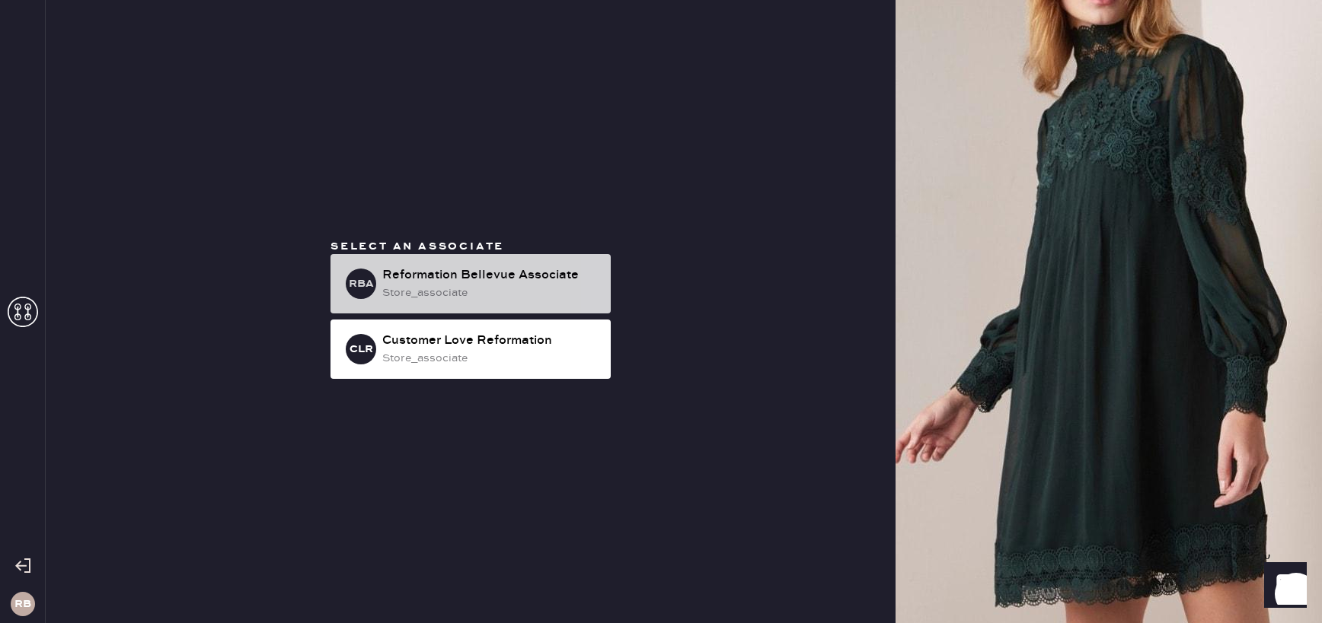
click at [438, 297] on div "store_associate" at bounding box center [490, 293] width 216 height 17
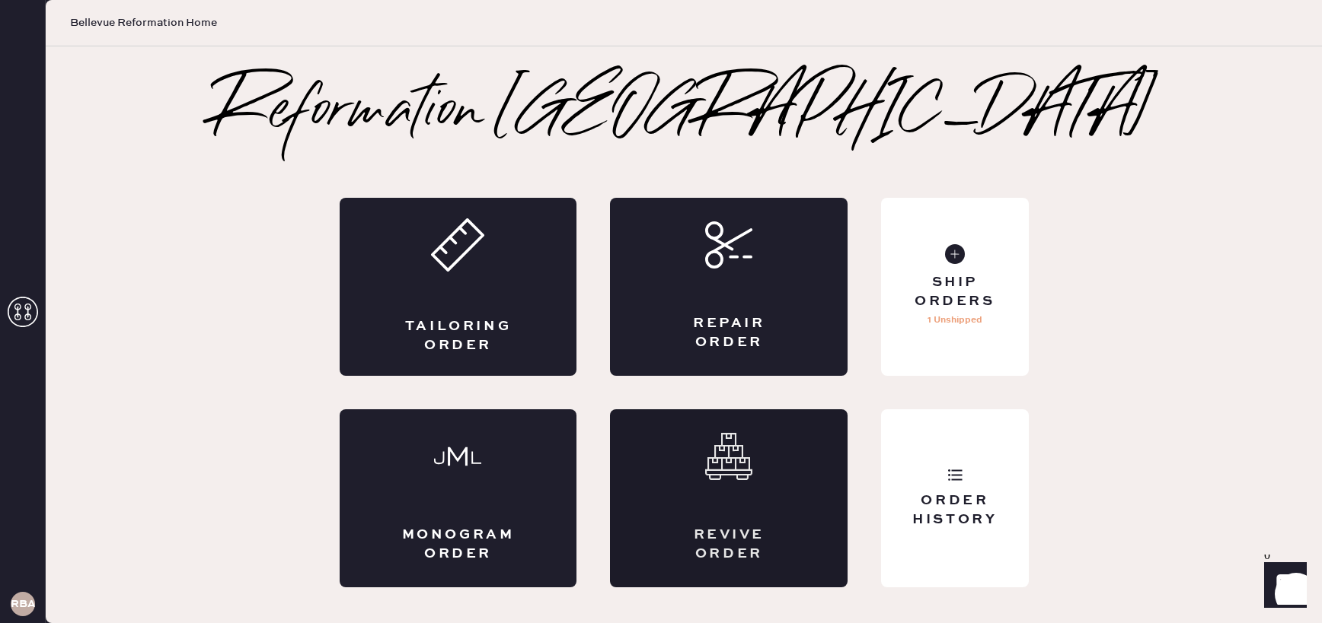
click at [729, 495] on div "Revive order" at bounding box center [729, 499] width 238 height 178
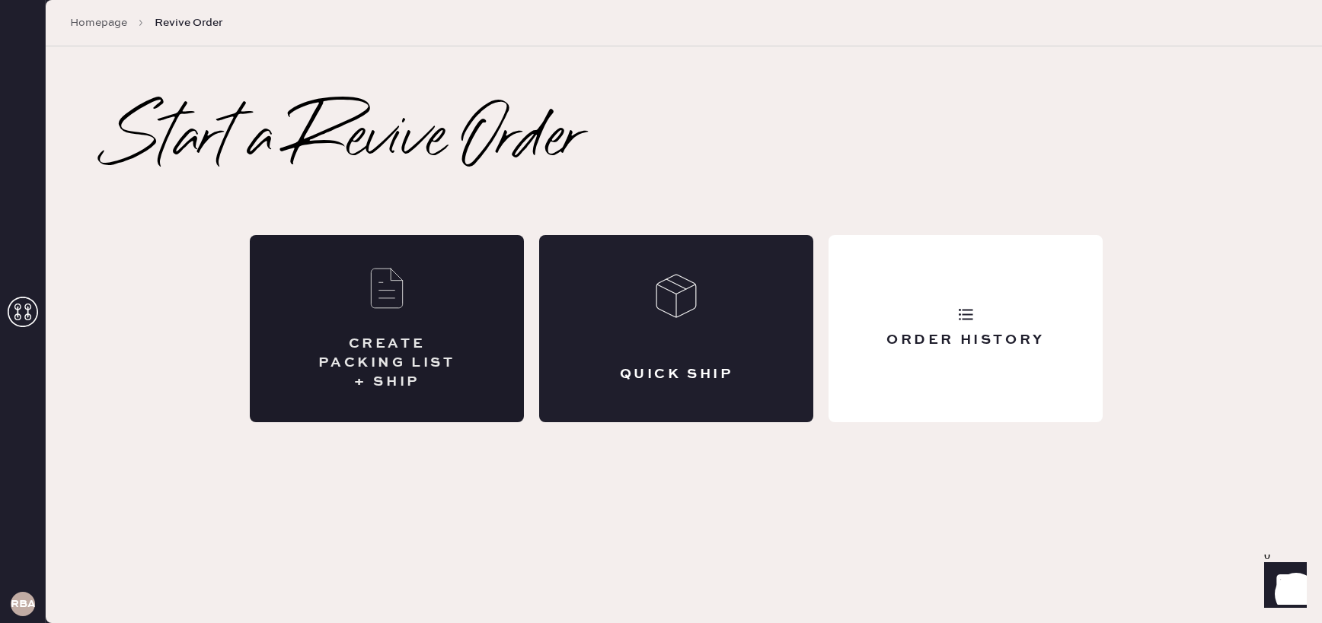
click at [368, 327] on div "CREATE PACKING LIST + SHIP" at bounding box center [387, 328] width 274 height 187
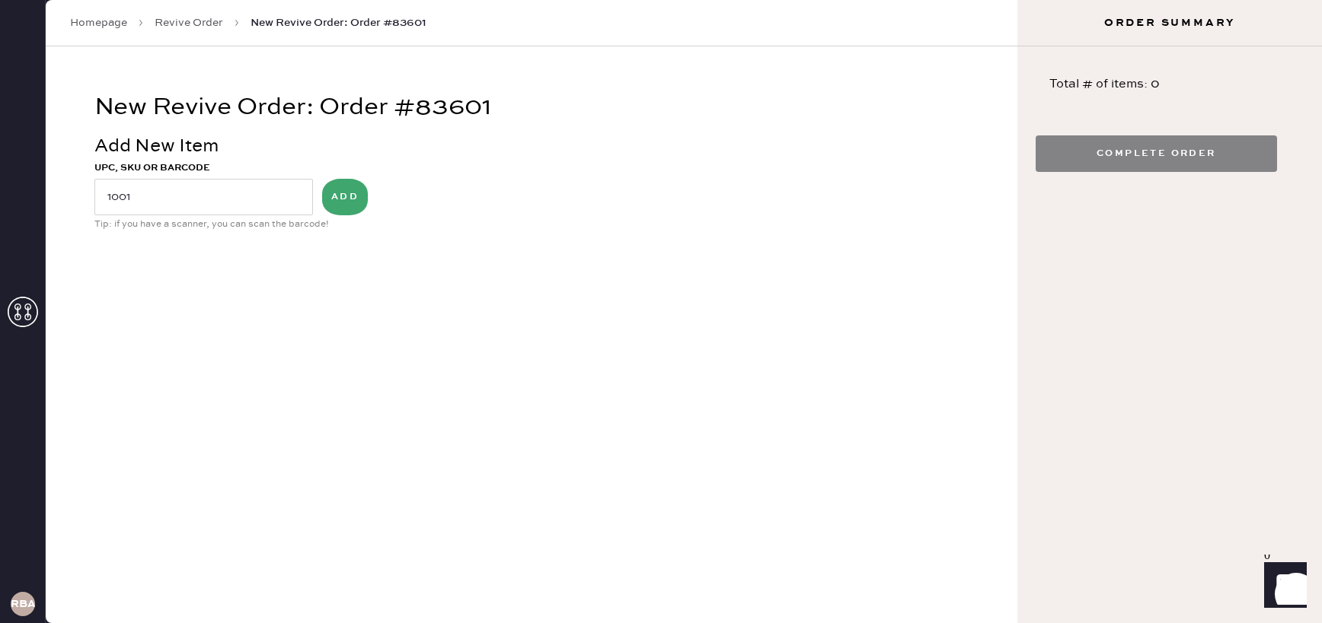
type input "1001"
click at [347, 202] on button "ADD" at bounding box center [345, 197] width 46 height 37
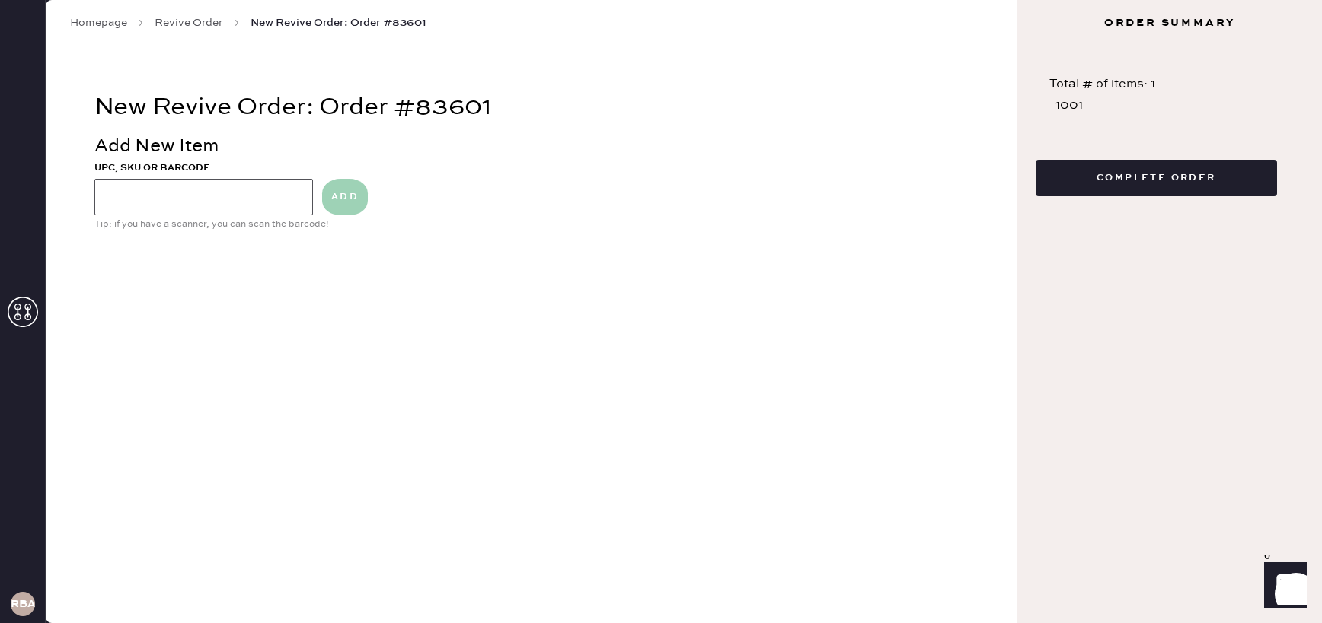
click at [234, 197] on input at bounding box center [203, 197] width 218 height 37
type input "25482"
click at [340, 210] on button "ADD" at bounding box center [345, 197] width 46 height 37
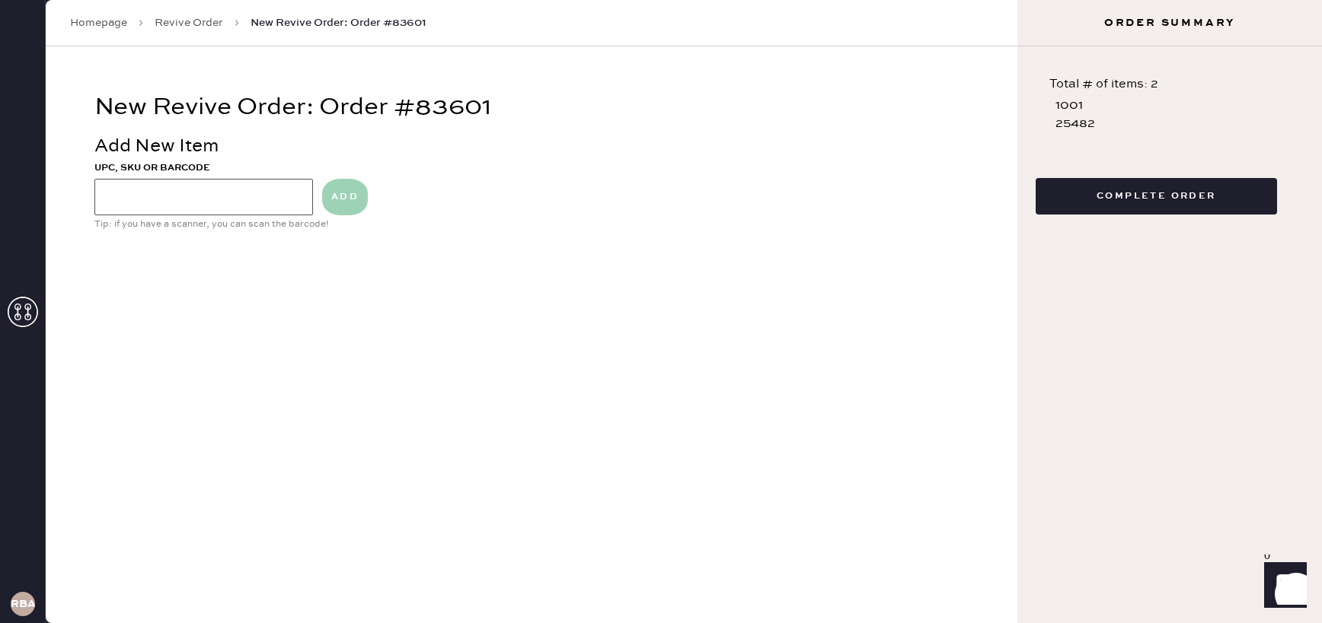
click at [209, 213] on input at bounding box center [203, 197] width 218 height 37
type input "12587635"
click at [340, 211] on button "ADD" at bounding box center [345, 197] width 46 height 37
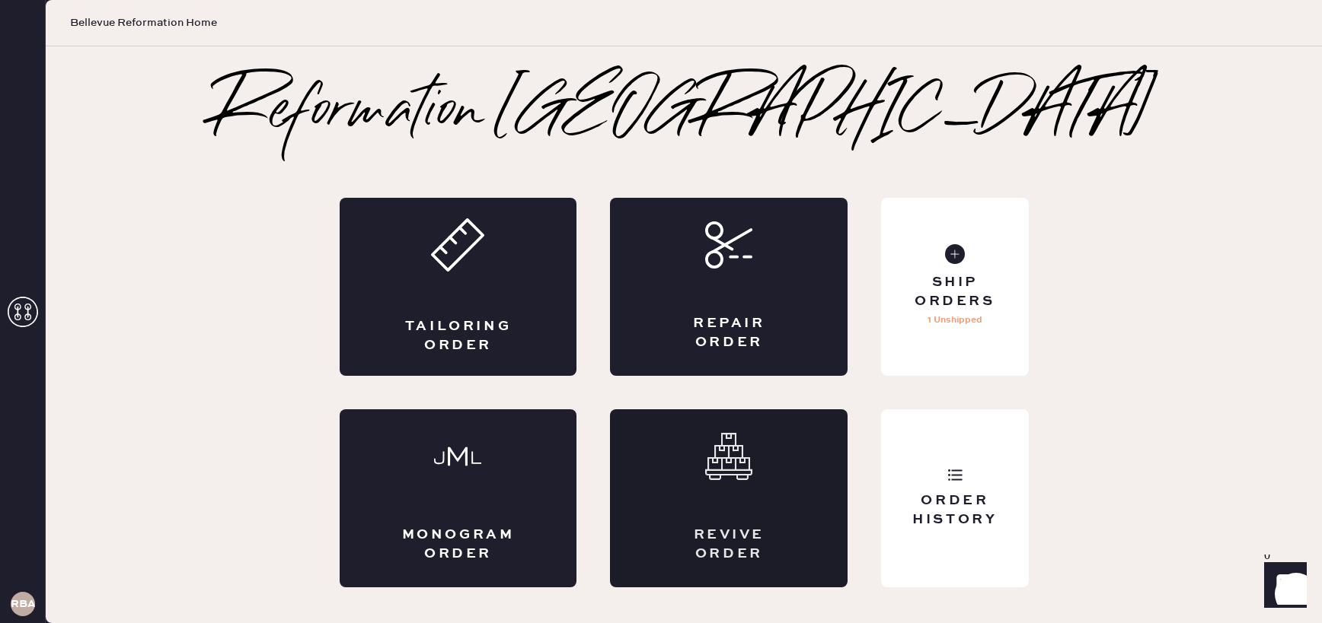
click at [731, 498] on div "Revive order" at bounding box center [729, 499] width 238 height 178
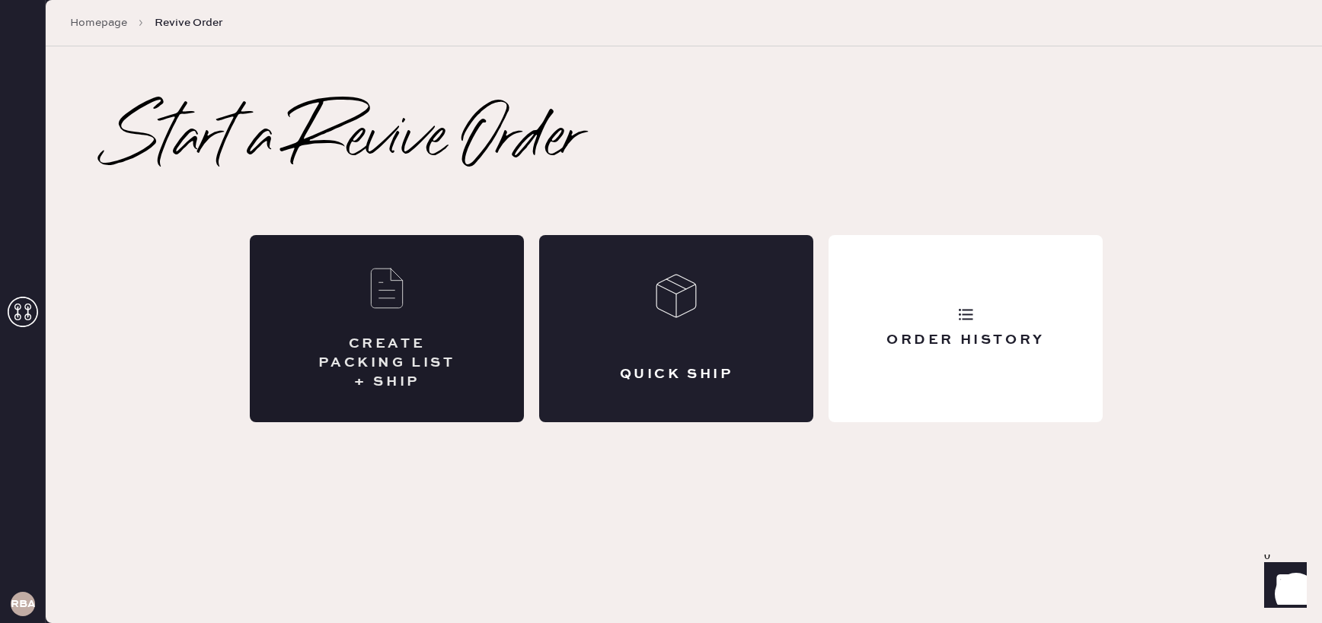
click at [346, 308] on div "CREATE PACKING LIST + SHIP" at bounding box center [387, 328] width 274 height 187
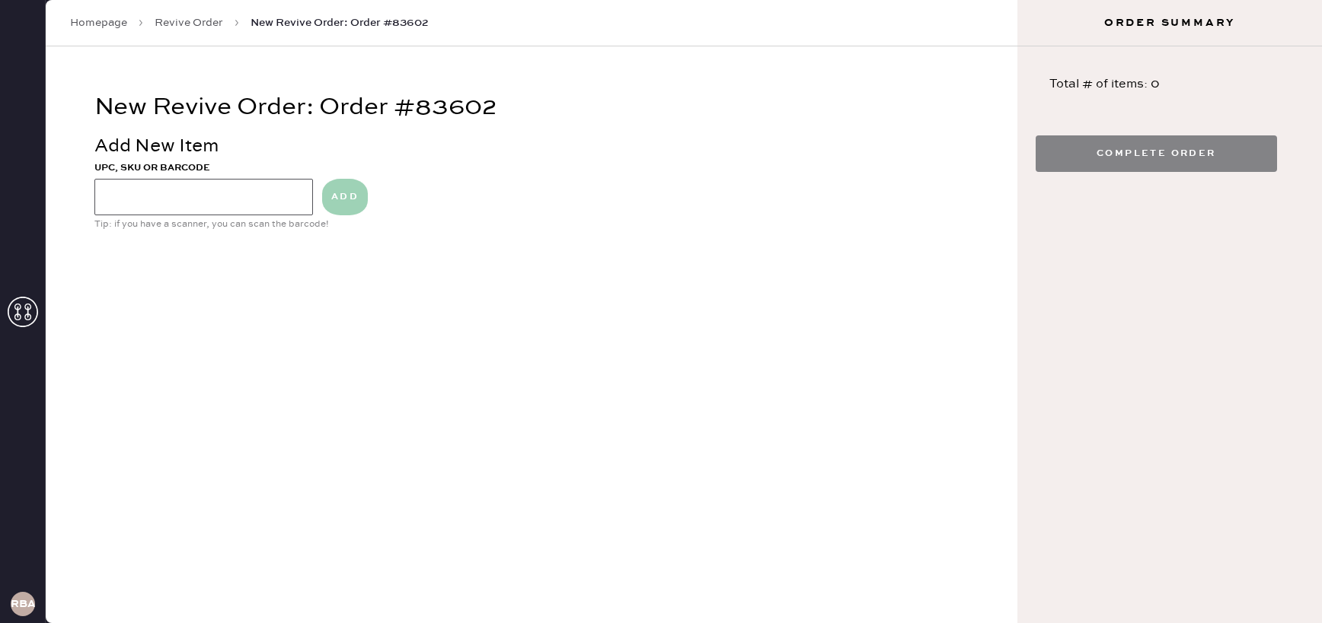
click at [167, 199] on input at bounding box center [203, 197] width 218 height 37
type input "1025456382"
click at [346, 211] on button "ADD" at bounding box center [345, 197] width 46 height 37
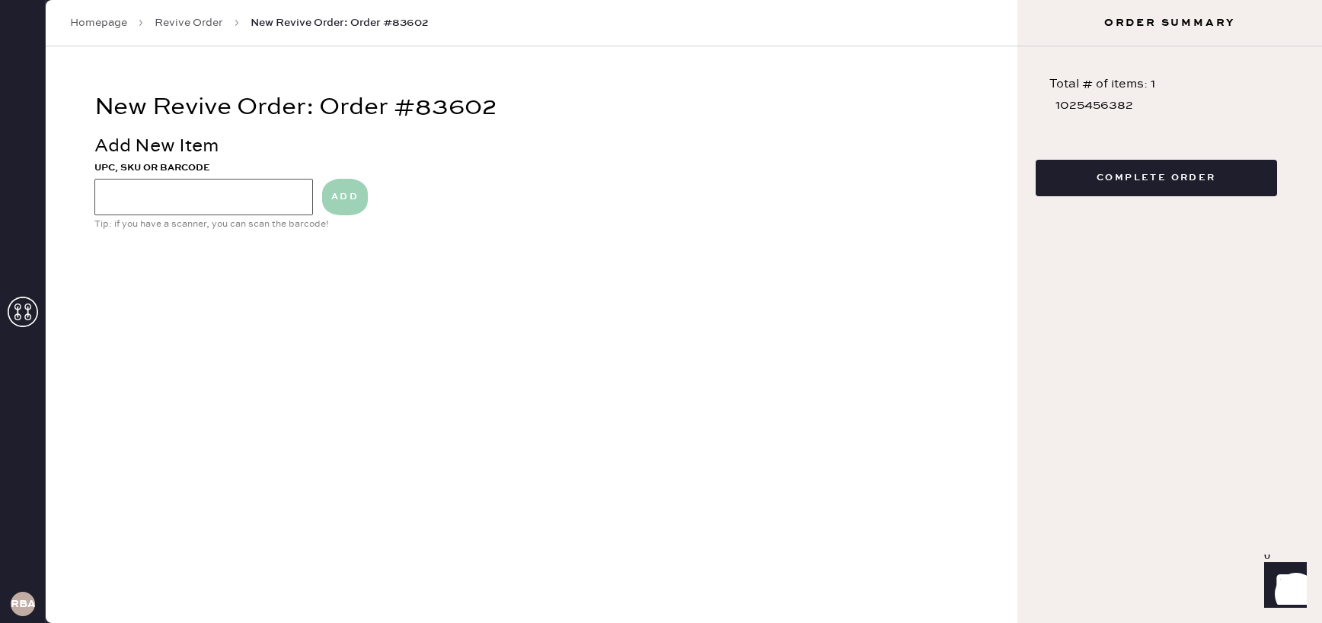
click at [196, 210] on input at bounding box center [203, 197] width 218 height 37
type input "2015713"
drag, startPoint x: 337, startPoint y: 202, endPoint x: 277, endPoint y: 204, distance: 60.2
click at [337, 202] on button "ADD" at bounding box center [345, 197] width 46 height 37
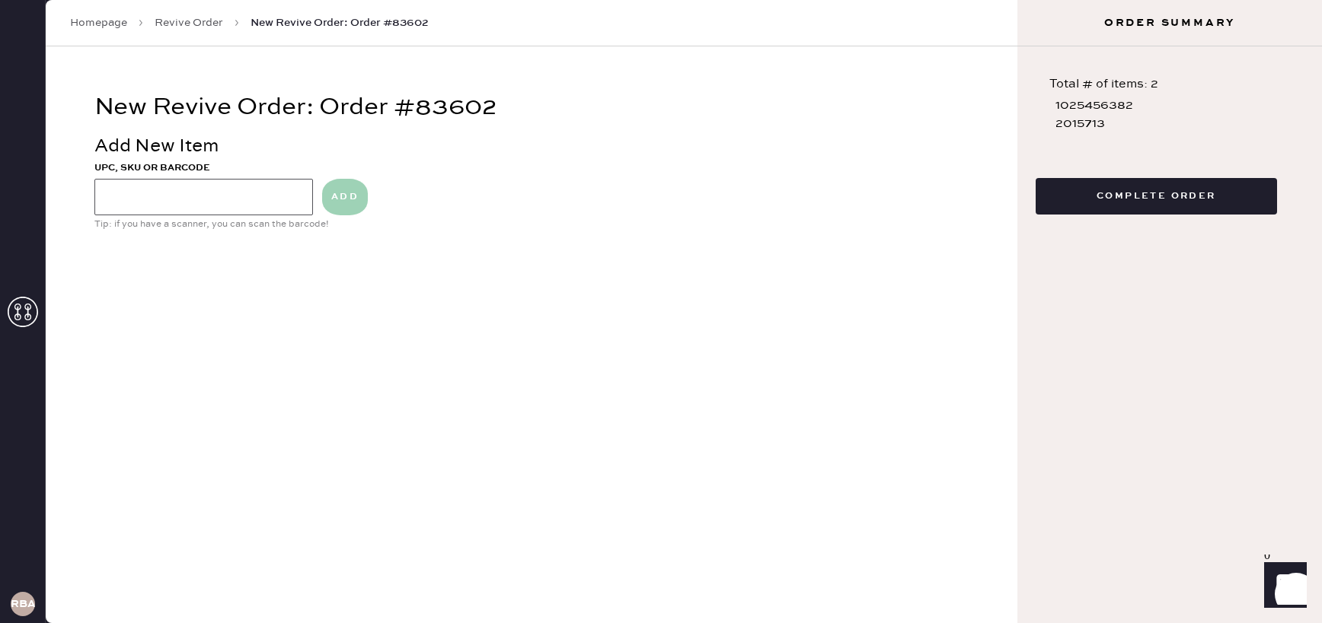
click at [177, 205] on input at bounding box center [203, 197] width 218 height 37
type input "216208"
click at [333, 202] on button "ADD" at bounding box center [345, 197] width 46 height 37
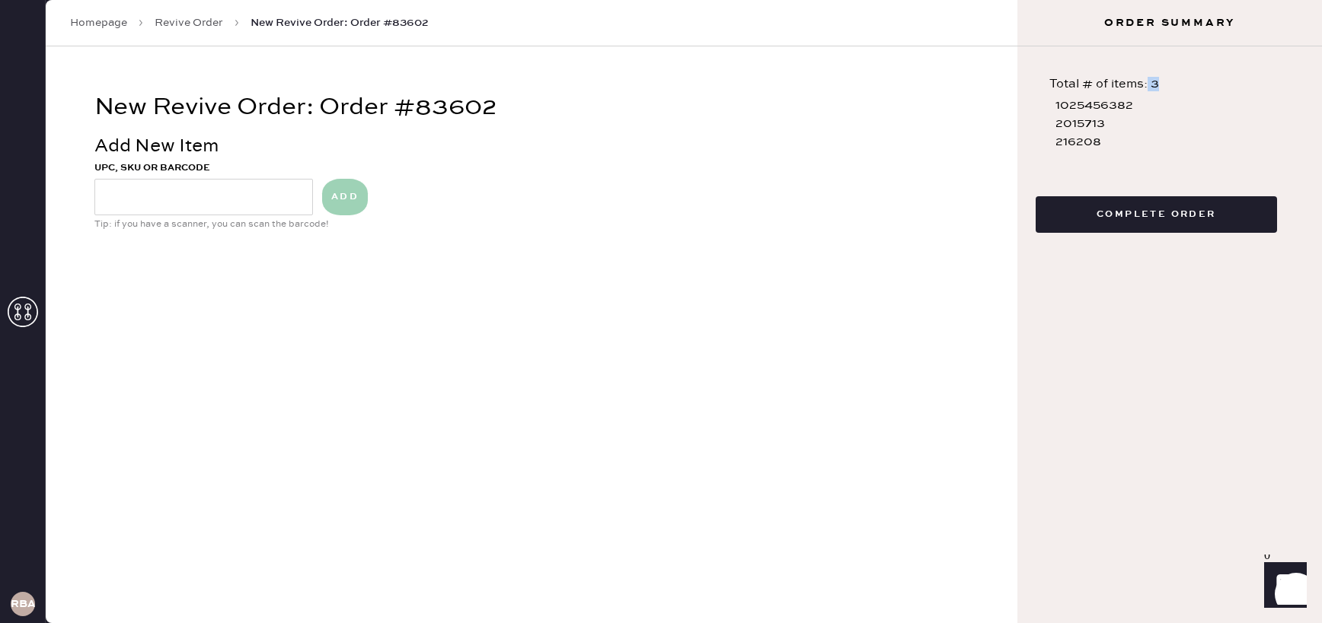
drag, startPoint x: 1169, startPoint y: 89, endPoint x: 1144, endPoint y: 86, distance: 24.5
click at [1144, 86] on div "Total # of items: 3 1025456382 2015713 216208" at bounding box center [1169, 119] width 268 height 109
click at [1169, 220] on button "Complete Order" at bounding box center [1155, 214] width 241 height 37
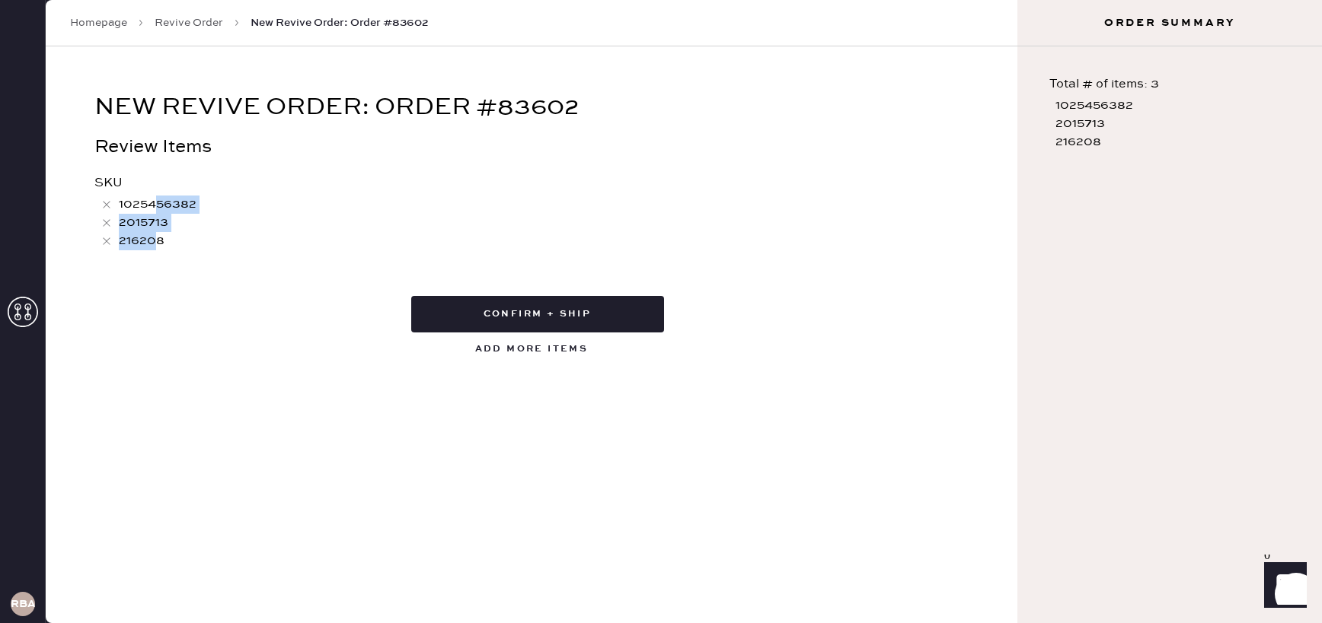
drag, startPoint x: 158, startPoint y: 202, endPoint x: 156, endPoint y: 237, distance: 35.1
click at [156, 237] on div "1025456382 2015713 216208" at bounding box center [537, 223] width 874 height 55
click at [158, 280] on div "New Revive Order: Order #83602 Review Items SKU 1025456382 2015713 216208 Confi…" at bounding box center [531, 230] width 971 height 368
drag, startPoint x: 1159, startPoint y: 85, endPoint x: 1149, endPoint y: 84, distance: 10.8
click at [1149, 84] on div "Total # of items: 3 1025456382 2015713 216208" at bounding box center [1169, 119] width 268 height 109
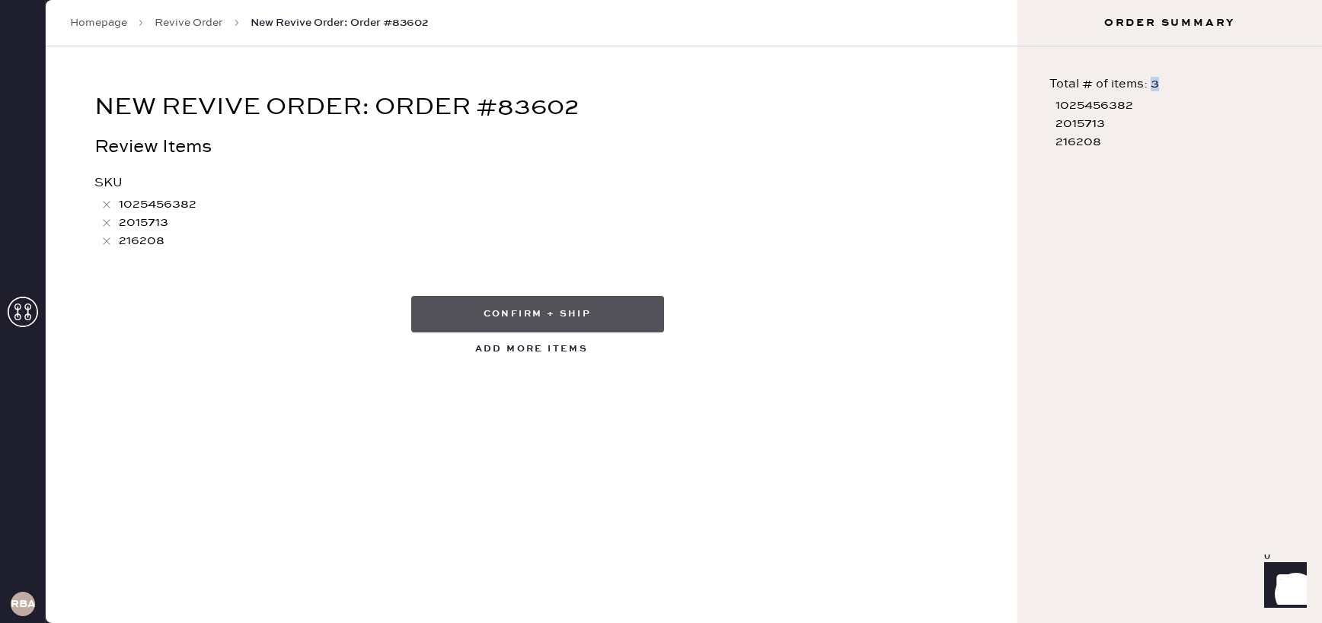
click at [584, 319] on button "Confirm + Ship" at bounding box center [537, 314] width 253 height 37
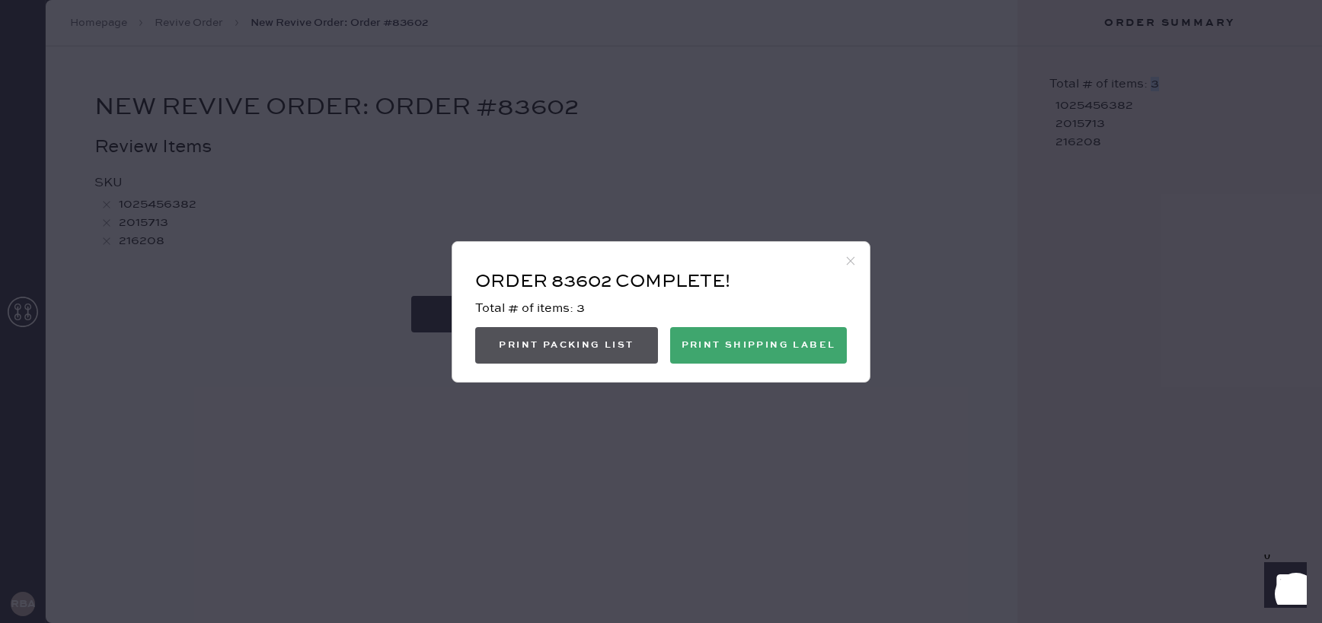
click at [539, 347] on button "Print Packing List" at bounding box center [566, 345] width 183 height 37
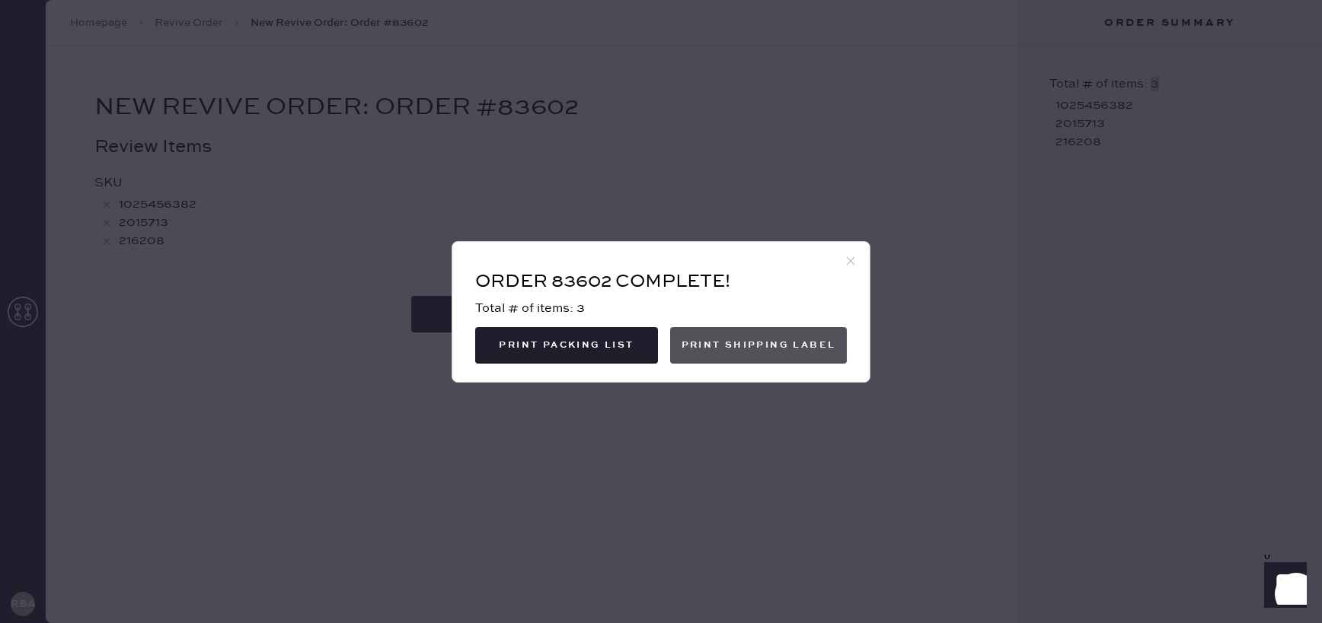
click at [781, 342] on button "Print Shipping Label" at bounding box center [758, 345] width 177 height 37
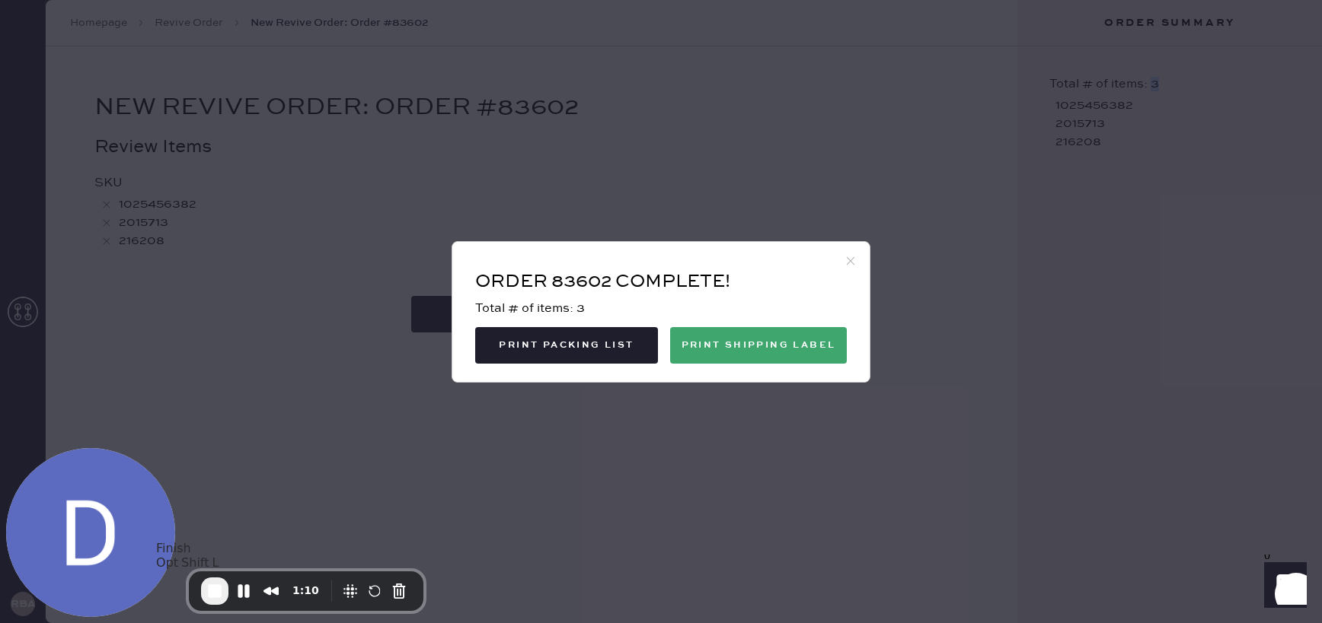
click at [206, 587] on span "End Recording" at bounding box center [215, 591] width 18 height 18
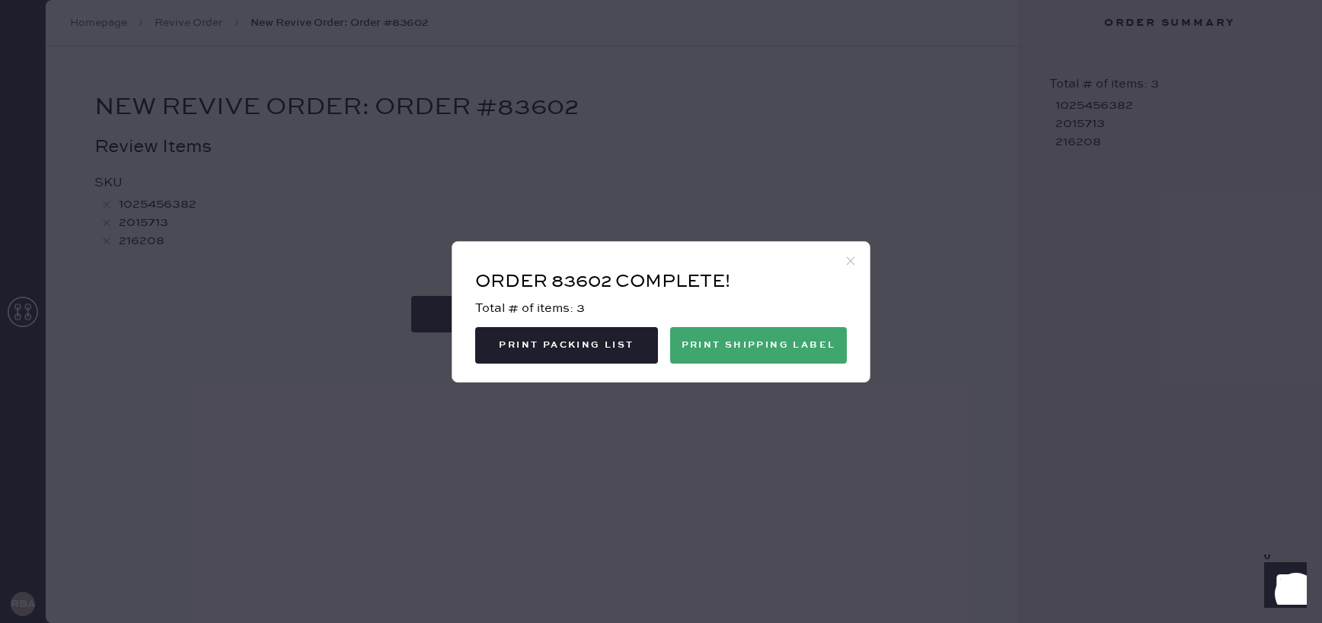
click at [853, 260] on icon at bounding box center [850, 261] width 14 height 14
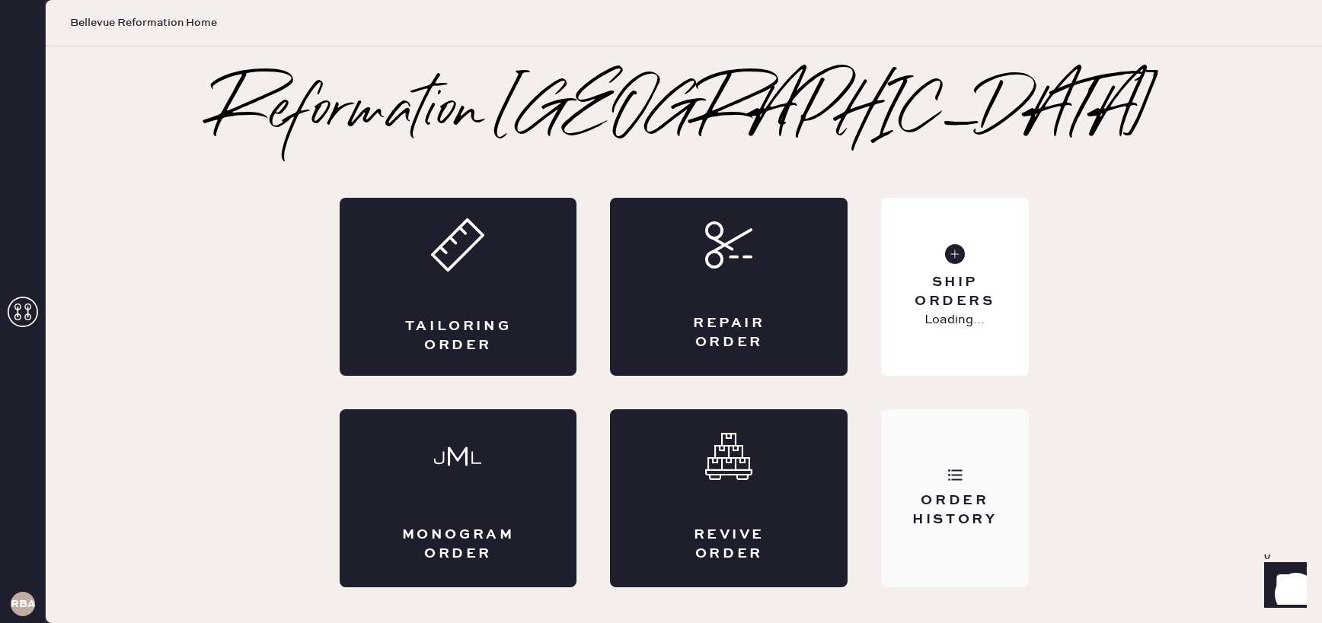
click at [983, 489] on div "Order History" at bounding box center [954, 499] width 147 height 178
